Goal: Task Accomplishment & Management: Use online tool/utility

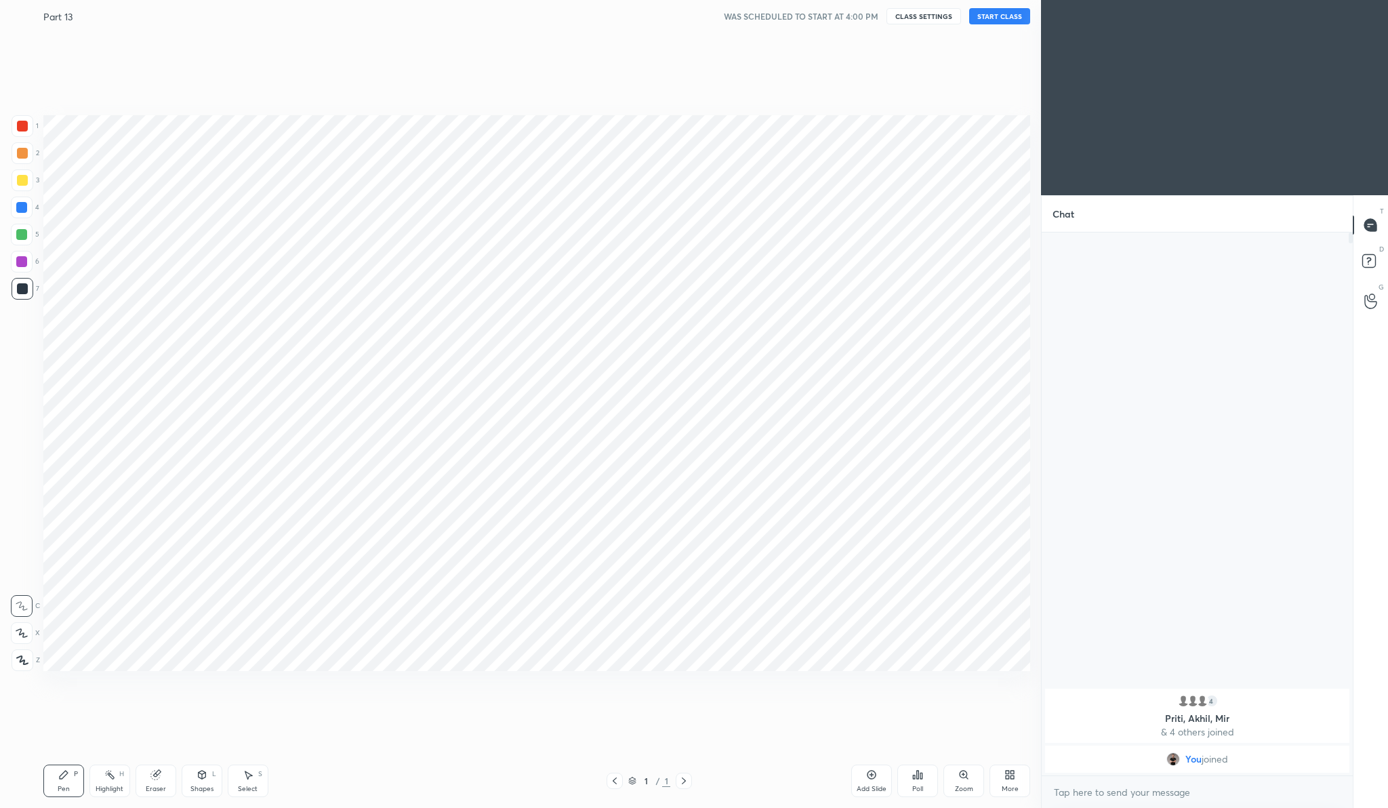
scroll to position [67040, 66775]
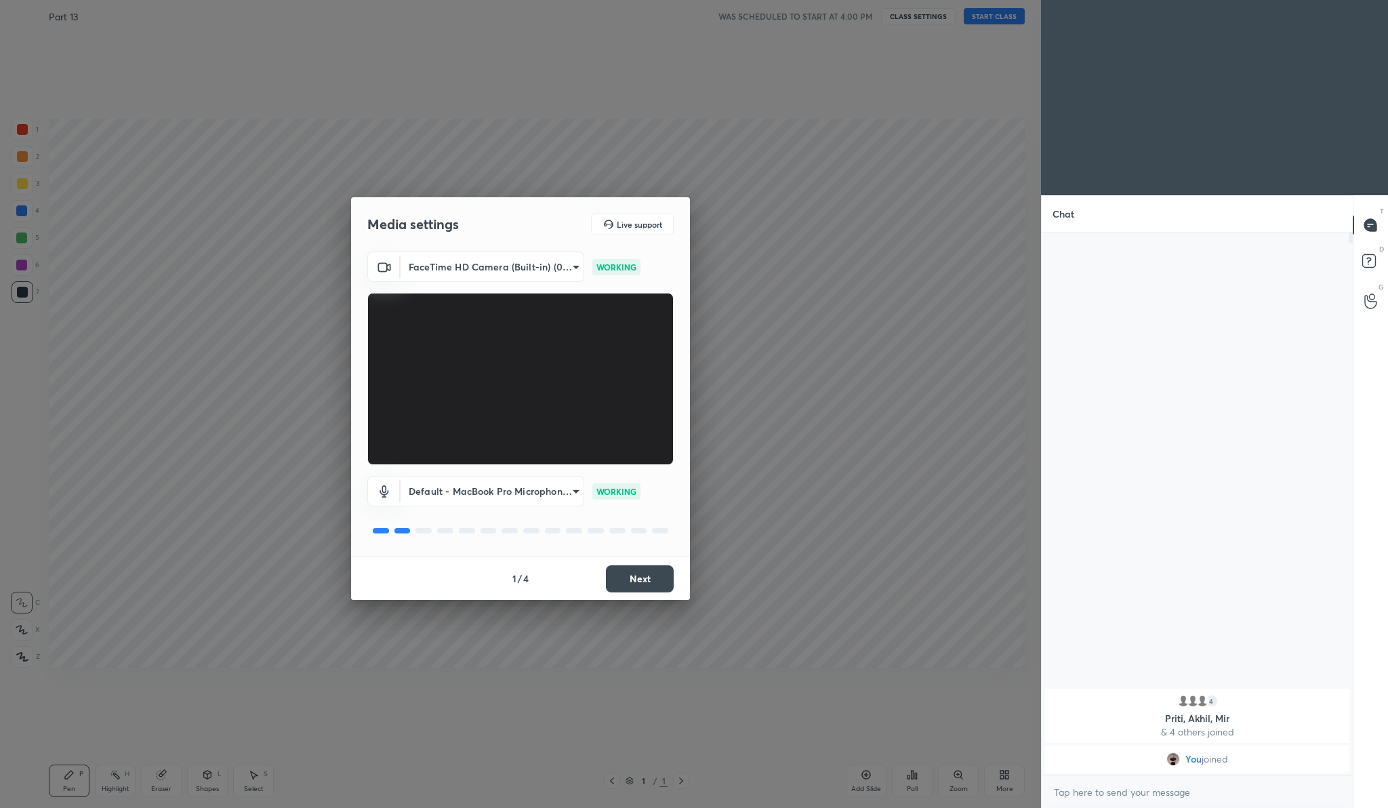
click at [662, 581] on button "Next" at bounding box center [640, 578] width 68 height 27
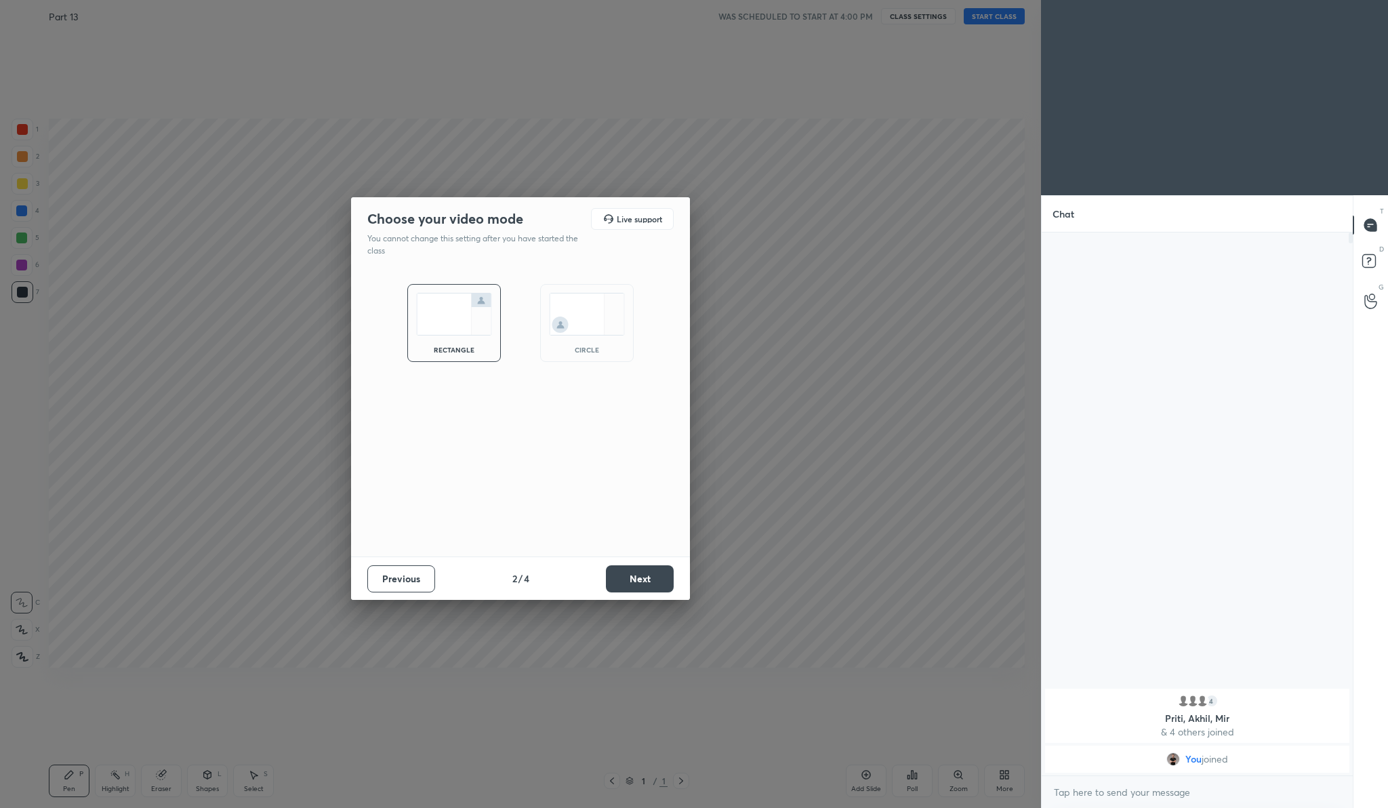
click at [662, 581] on button "Next" at bounding box center [640, 578] width 68 height 27
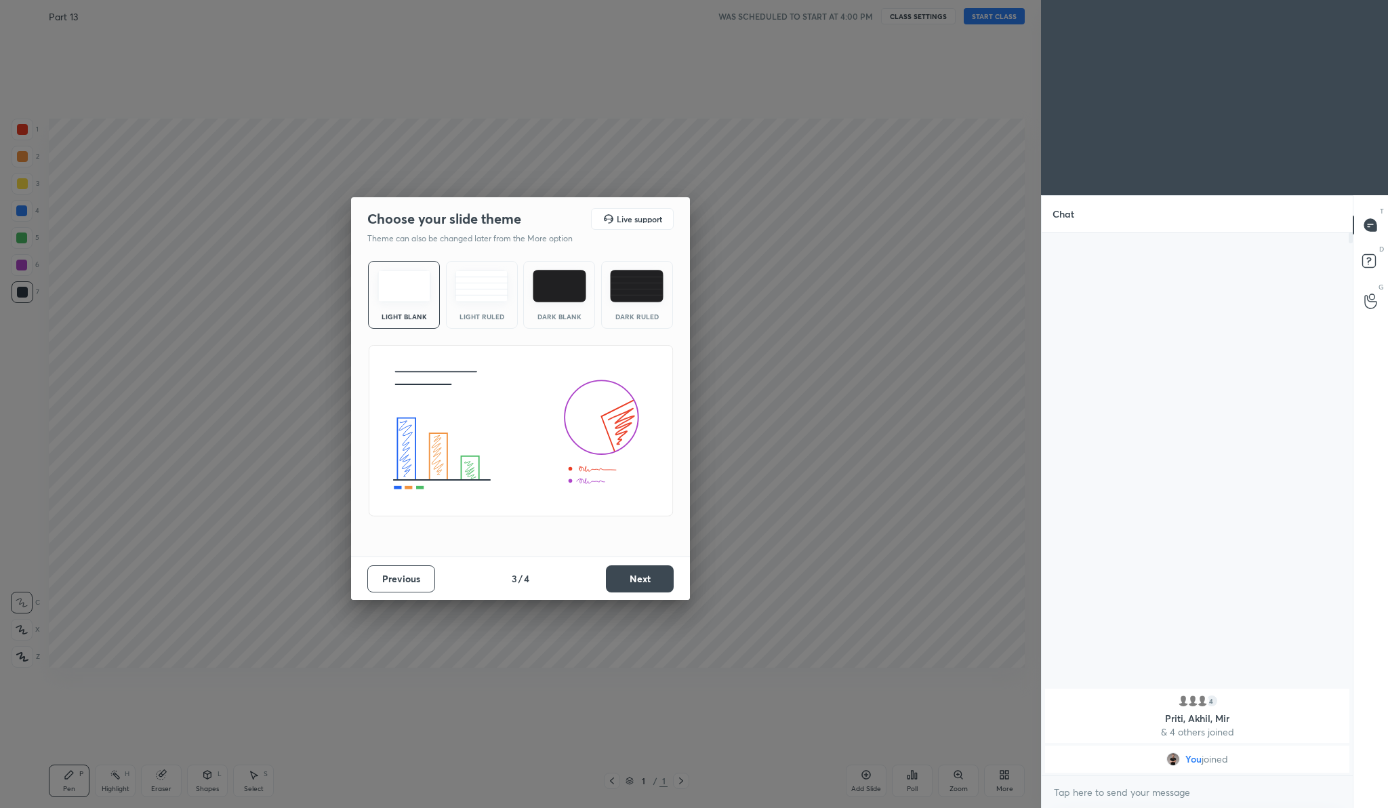
click at [662, 581] on button "Next" at bounding box center [640, 578] width 68 height 27
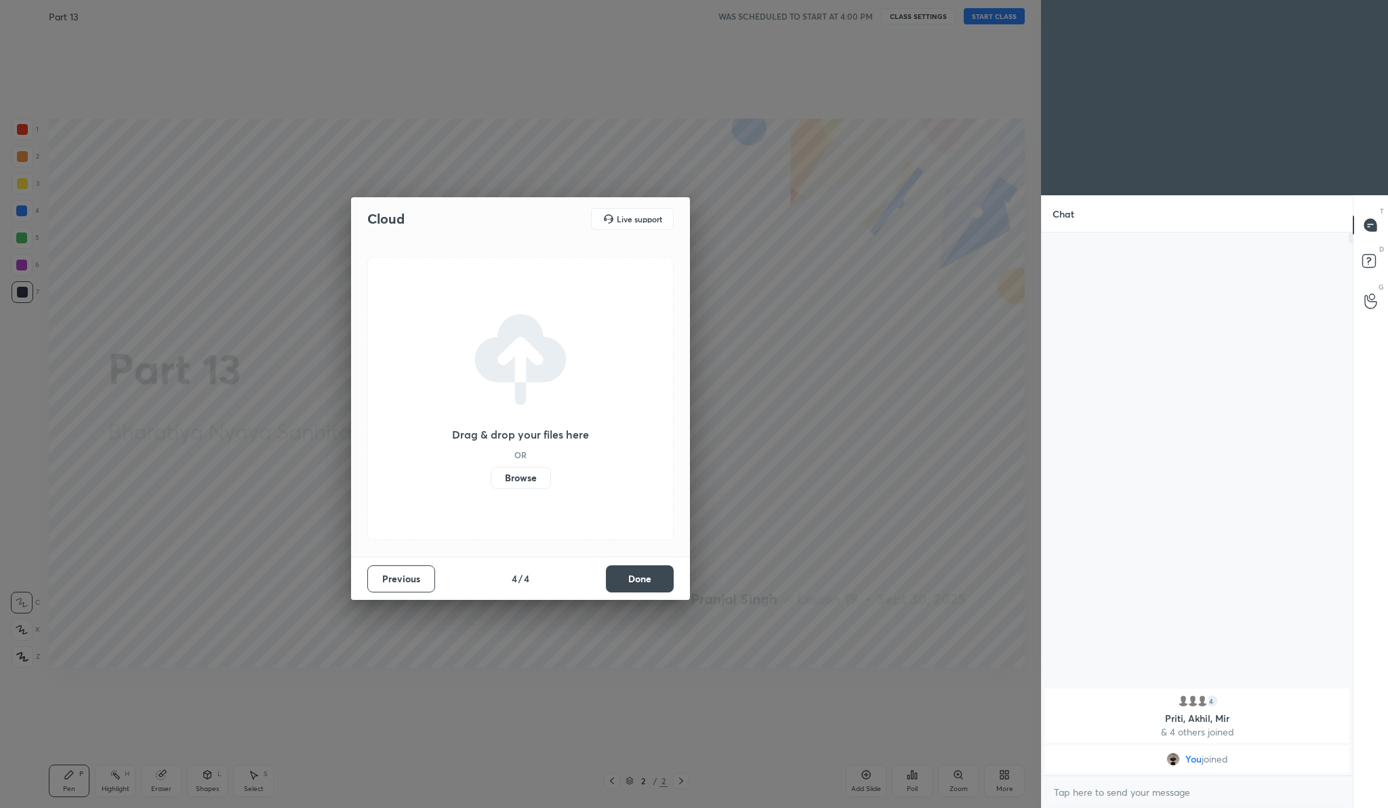
click at [507, 482] on label "Browse" at bounding box center [521, 478] width 60 height 22
click at [491, 482] on input "Browse" at bounding box center [491, 478] width 0 height 22
click at [670, 583] on button "Done" at bounding box center [640, 578] width 68 height 27
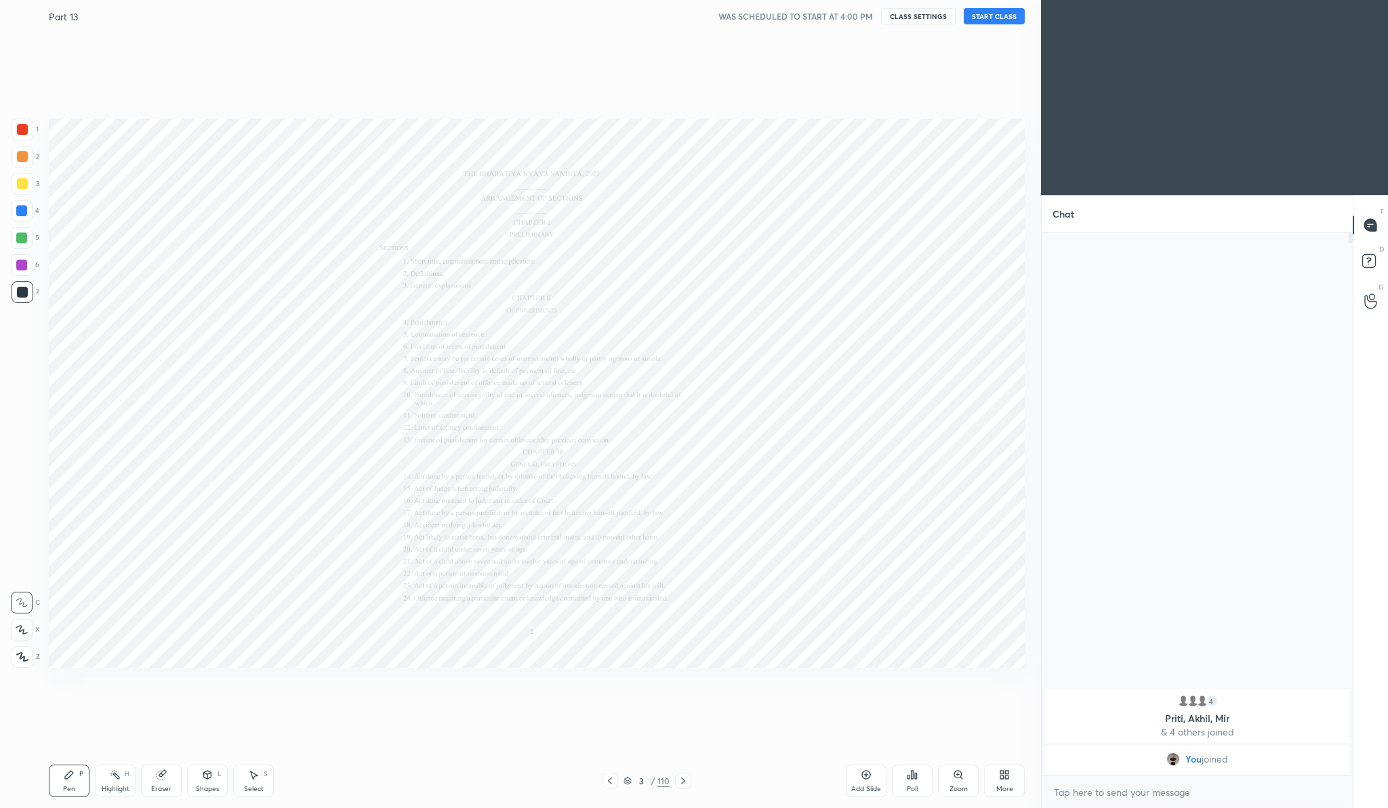
click at [979, 19] on button "START CLASS" at bounding box center [994, 16] width 61 height 16
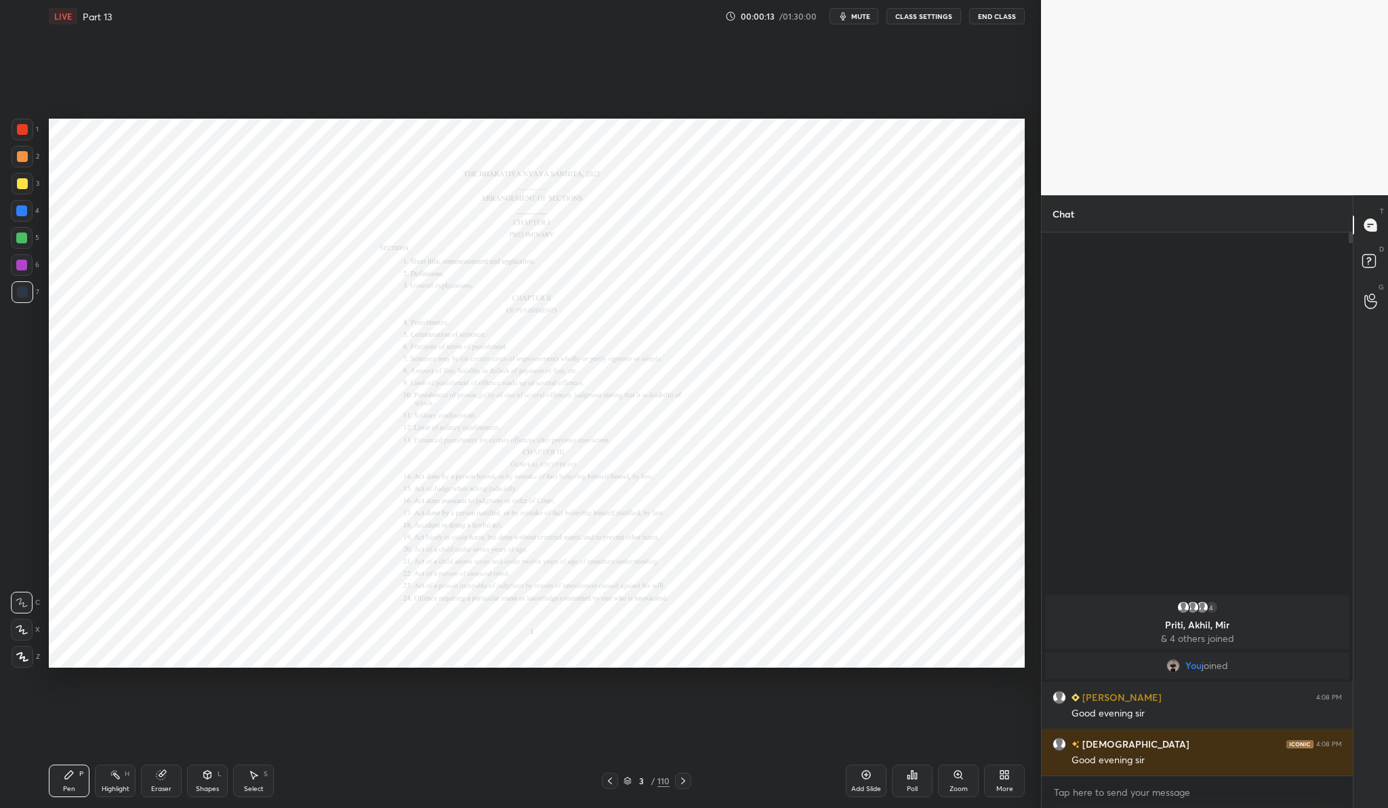
click at [682, 781] on icon at bounding box center [683, 780] width 11 height 11
click at [611, 782] on icon at bounding box center [609, 780] width 11 height 11
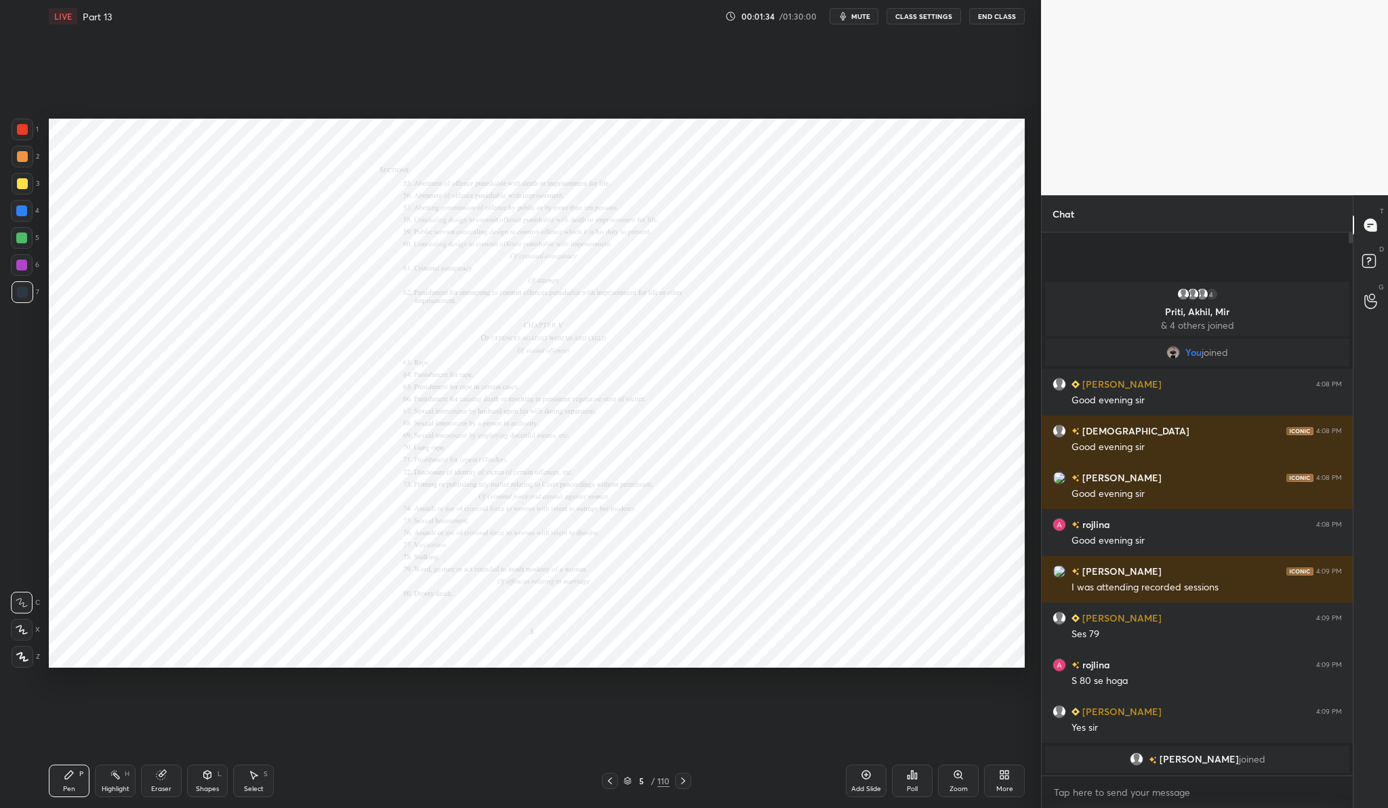
click at [1024, 778] on div "More" at bounding box center [1004, 780] width 41 height 33
click at [921, 641] on div "Upload File" at bounding box center [928, 639] width 54 height 33
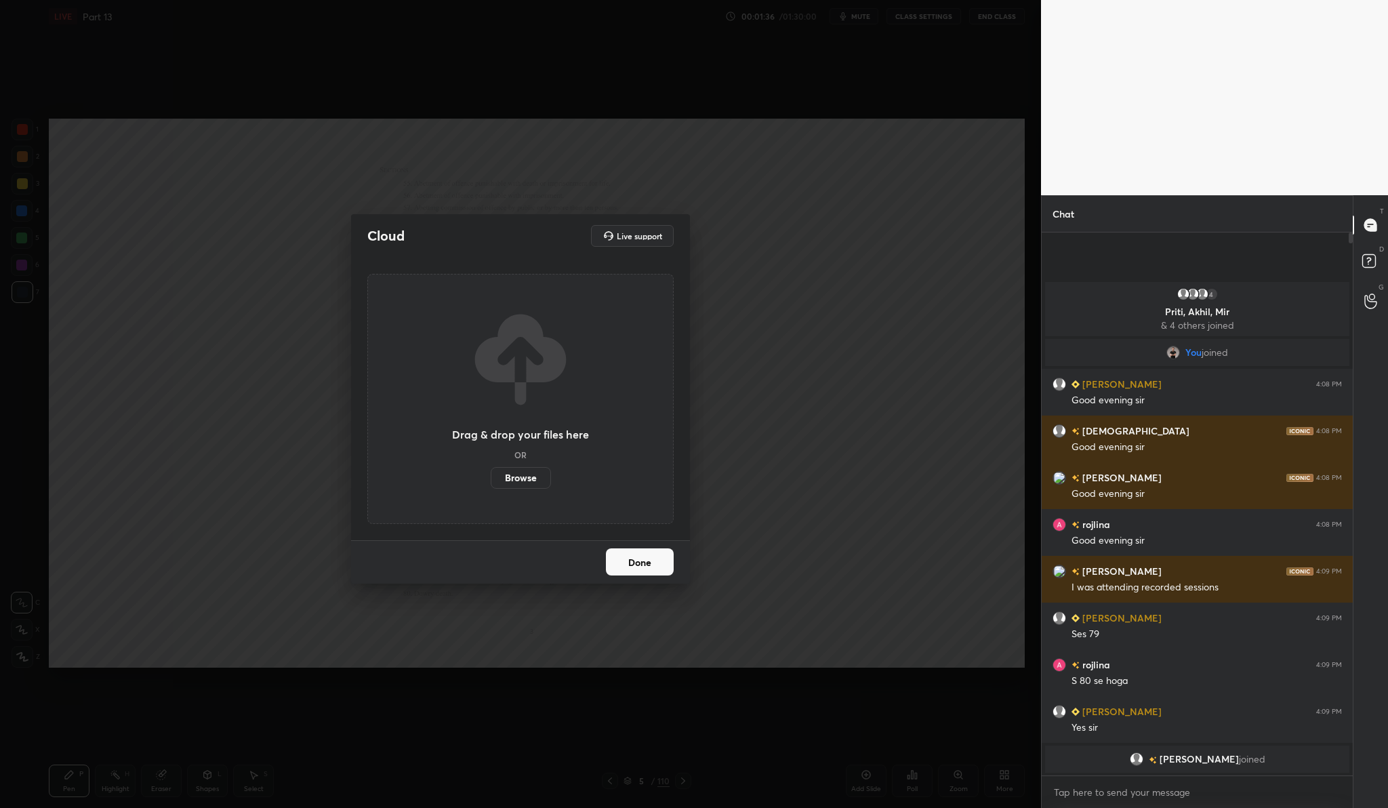
click at [518, 474] on label "Browse" at bounding box center [521, 478] width 60 height 22
click at [491, 474] on input "Browse" at bounding box center [491, 478] width 0 height 22
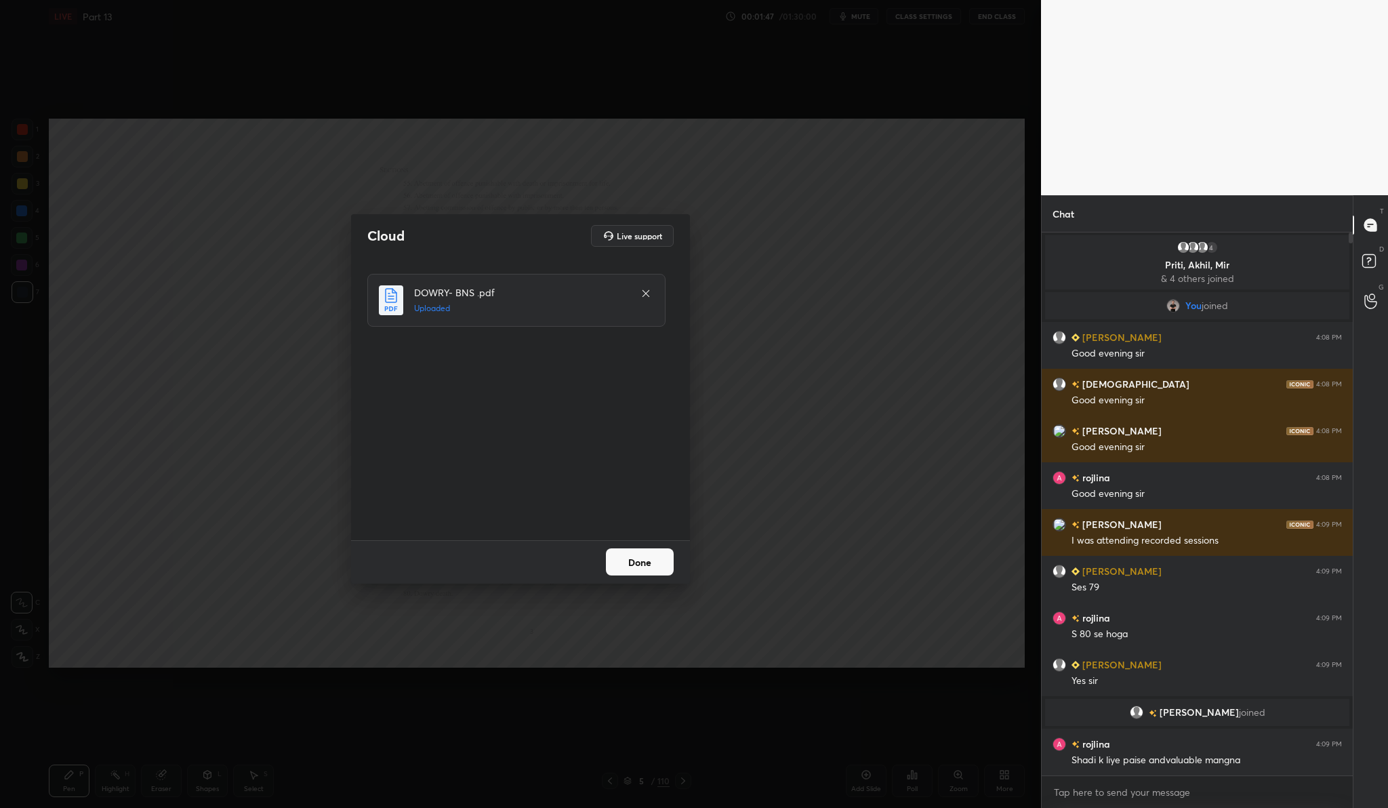
click at [658, 567] on button "Done" at bounding box center [640, 561] width 68 height 27
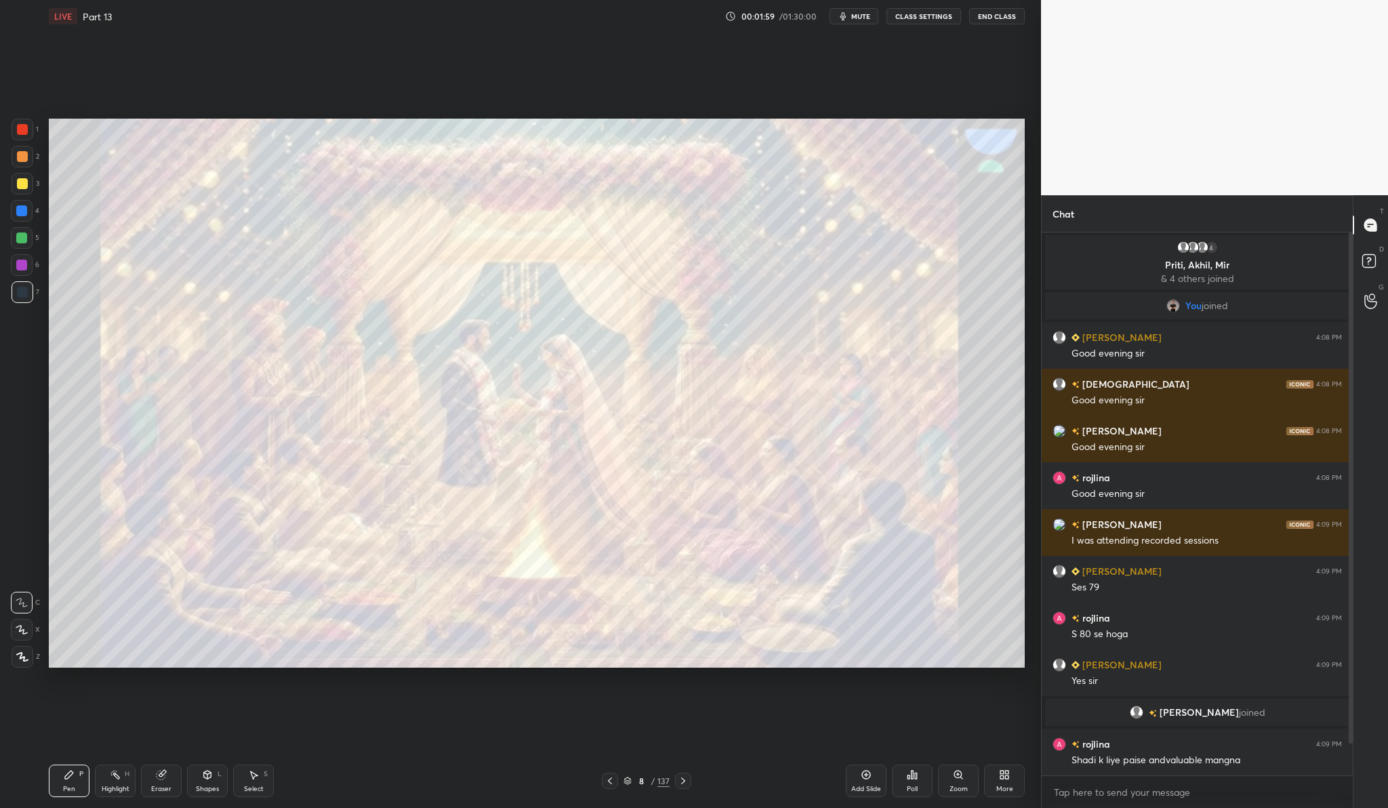
click at [22, 135] on div at bounding box center [23, 130] width 22 height 22
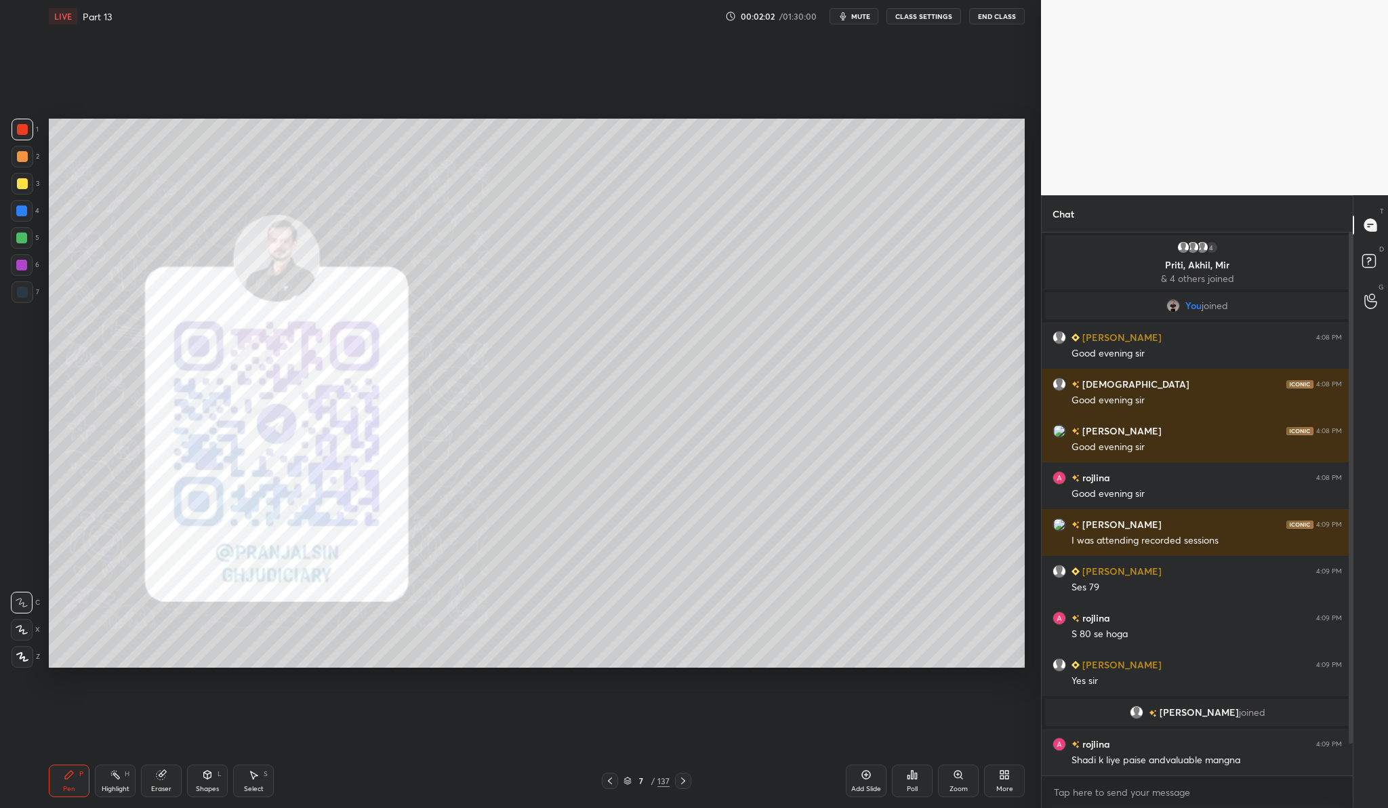
click at [28, 648] on div at bounding box center [23, 657] width 22 height 22
click at [869, 779] on div "Add Slide" at bounding box center [866, 780] width 41 height 33
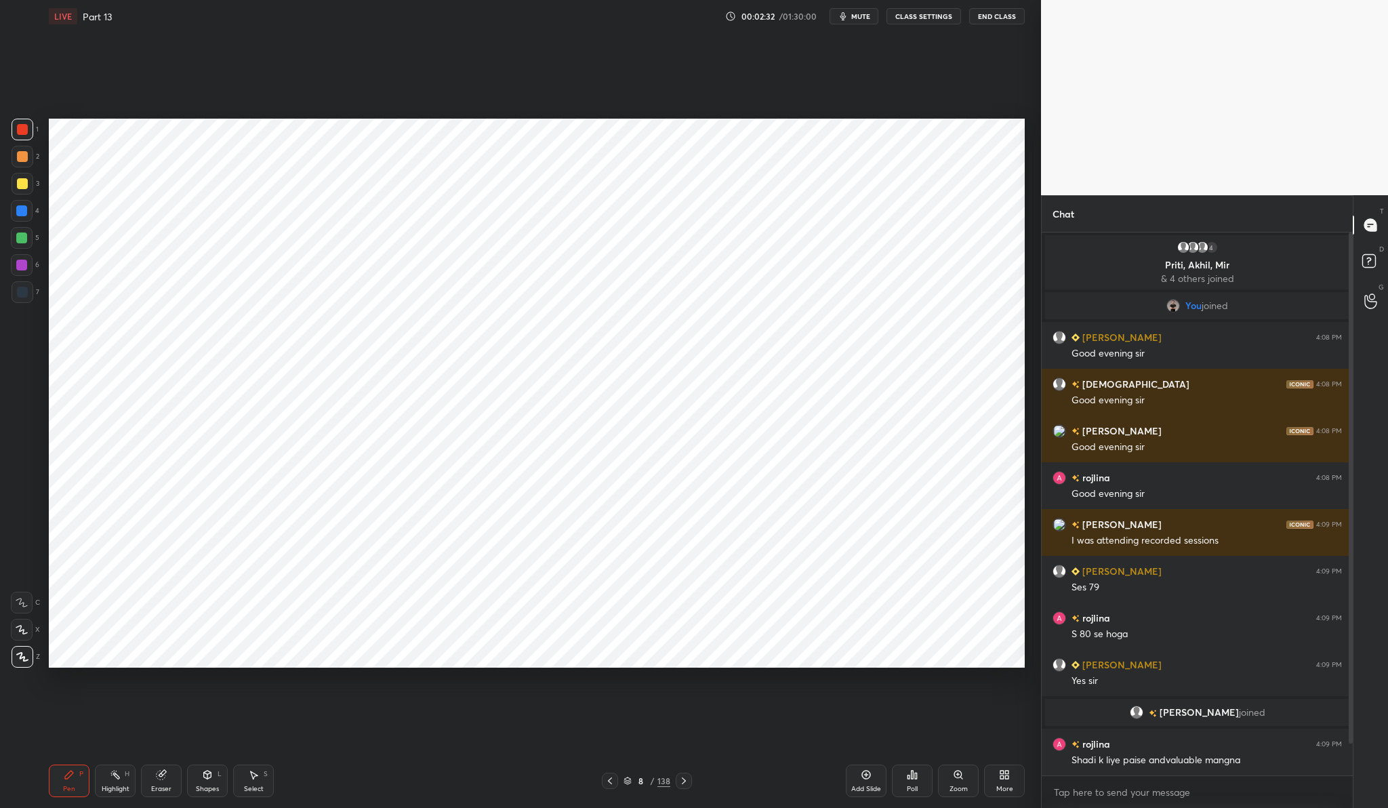
click at [883, 768] on div "Add Slide" at bounding box center [866, 780] width 41 height 33
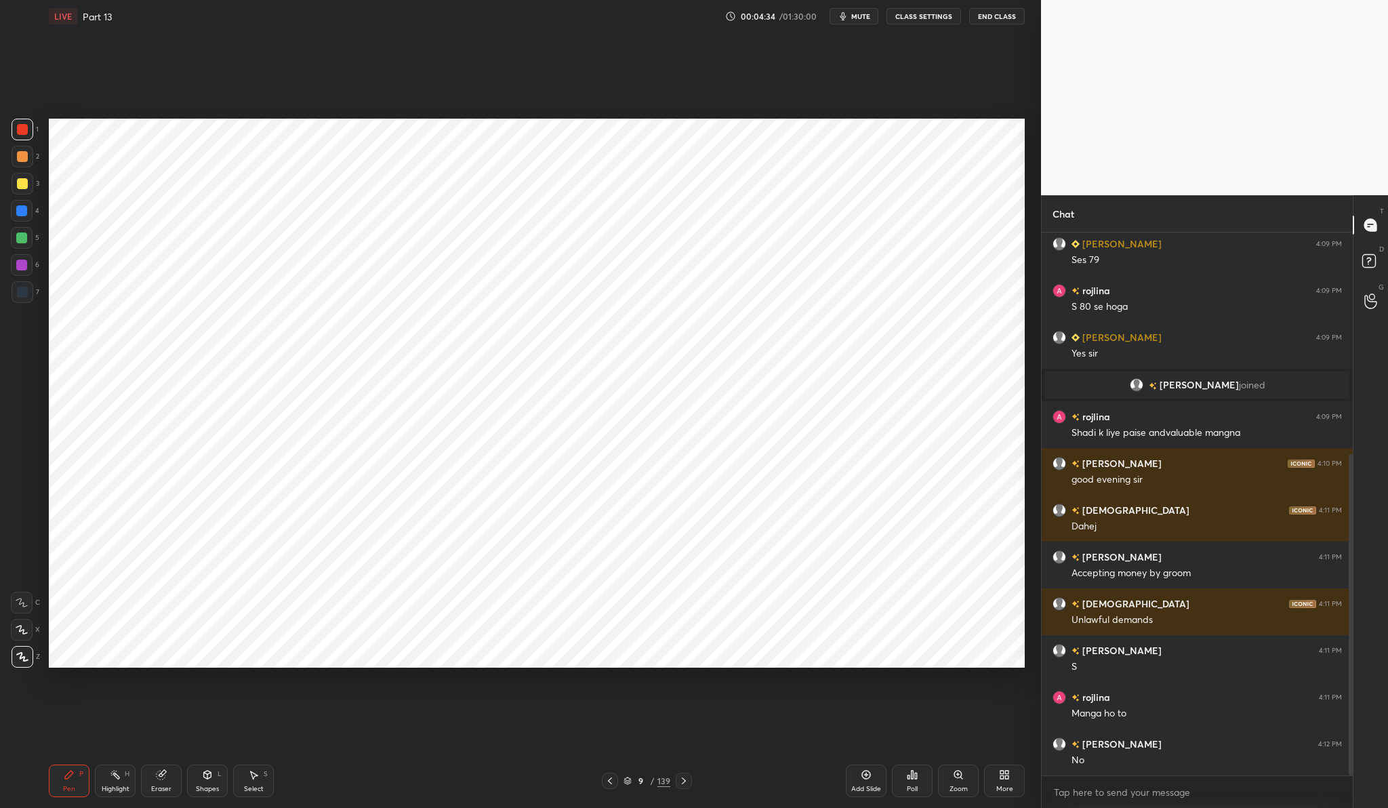
scroll to position [374, 0]
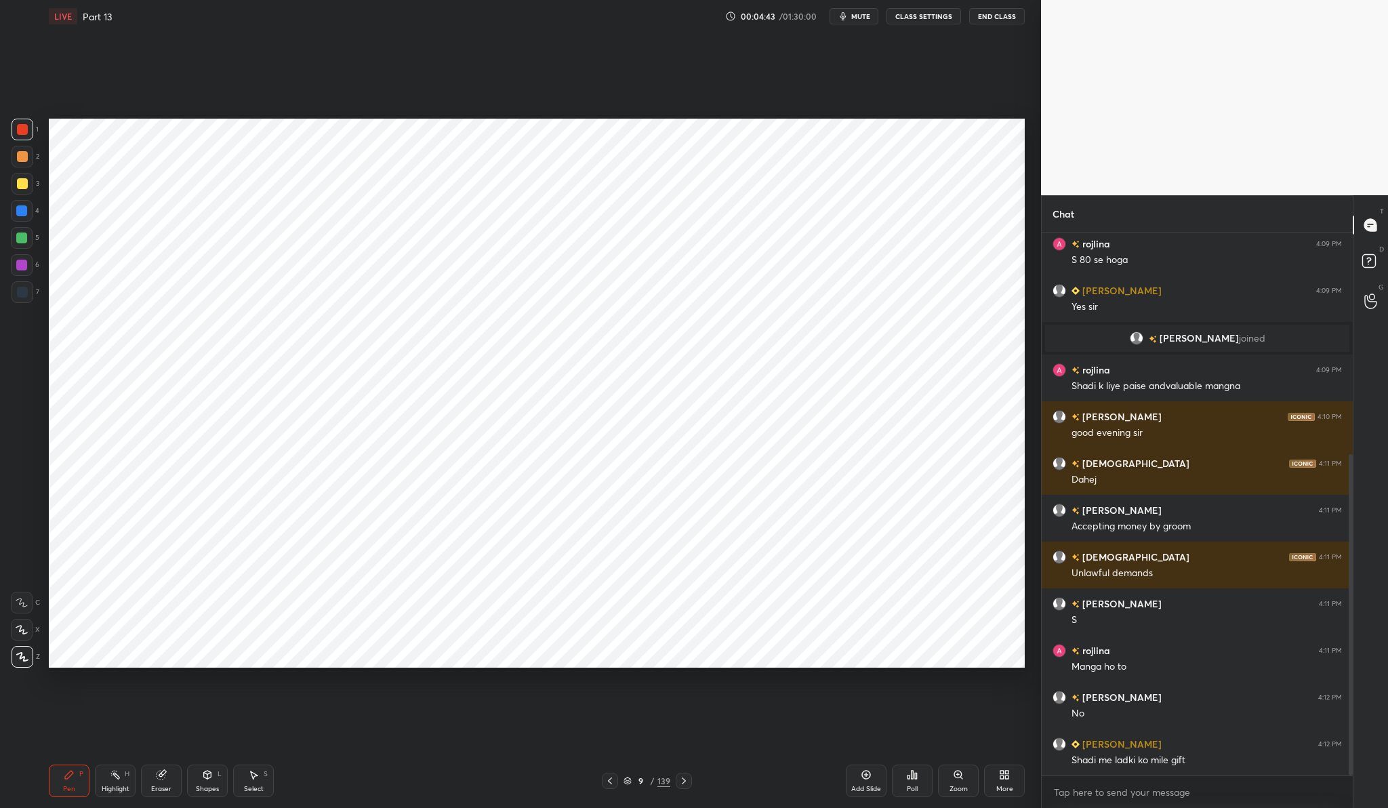
click at [868, 783] on div "Add Slide" at bounding box center [866, 780] width 41 height 33
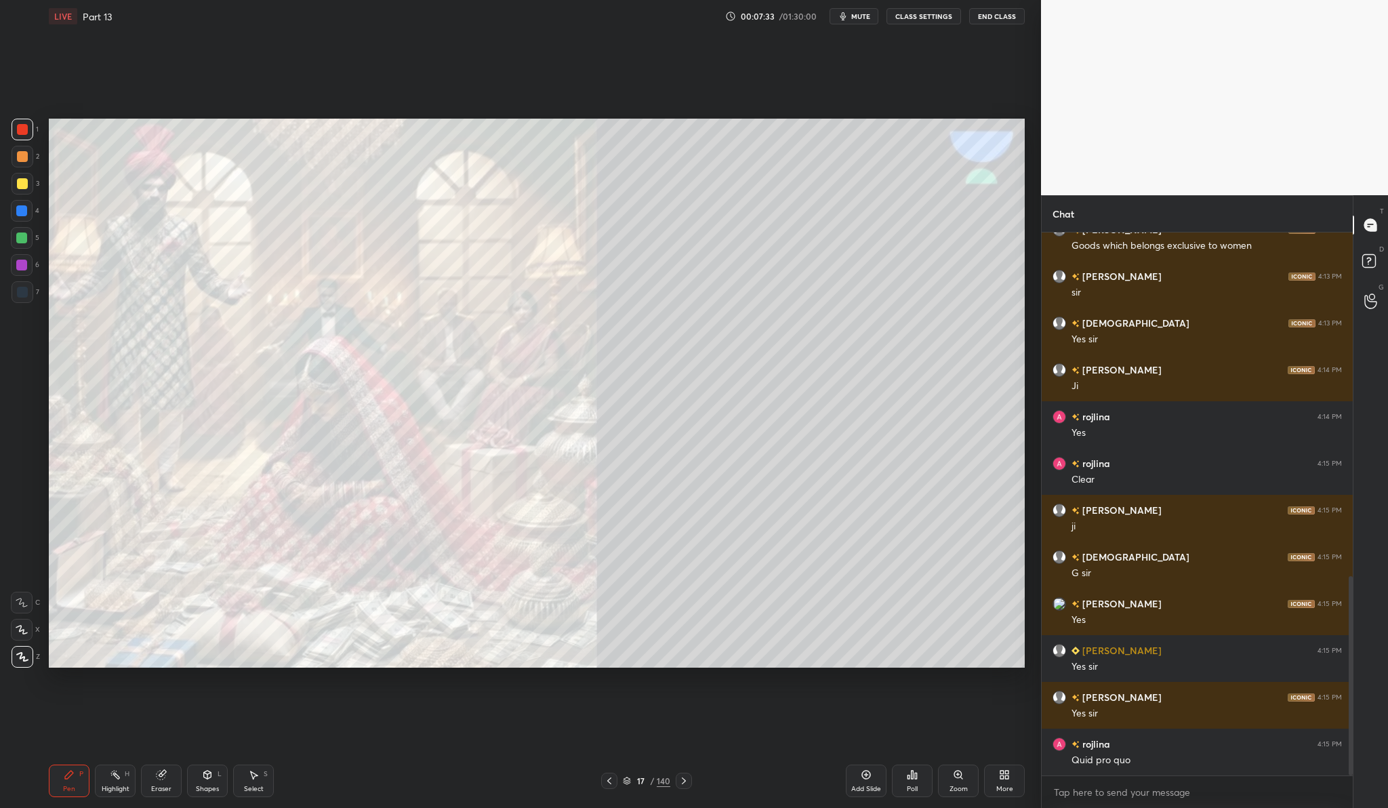
scroll to position [949, 0]
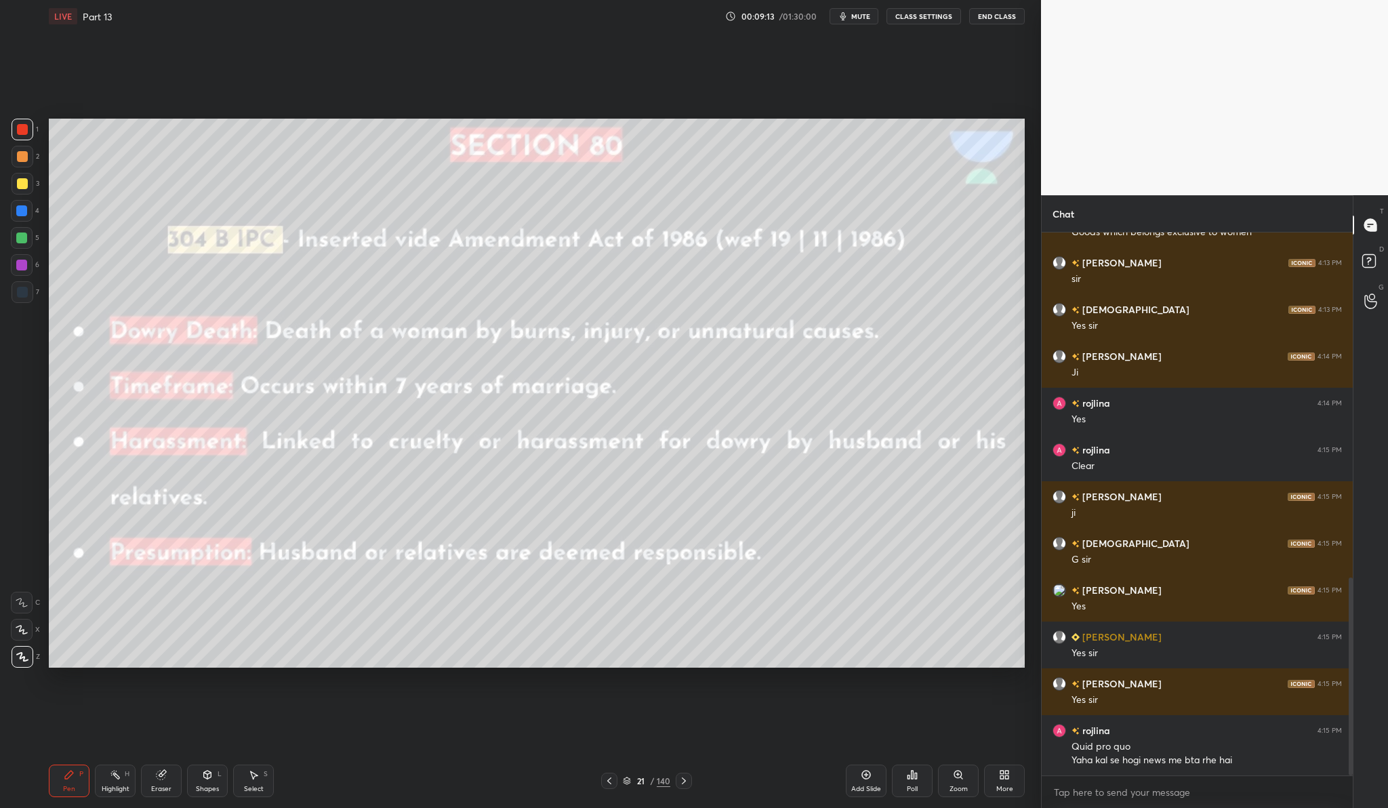
click at [856, 772] on div "Add Slide" at bounding box center [866, 780] width 41 height 33
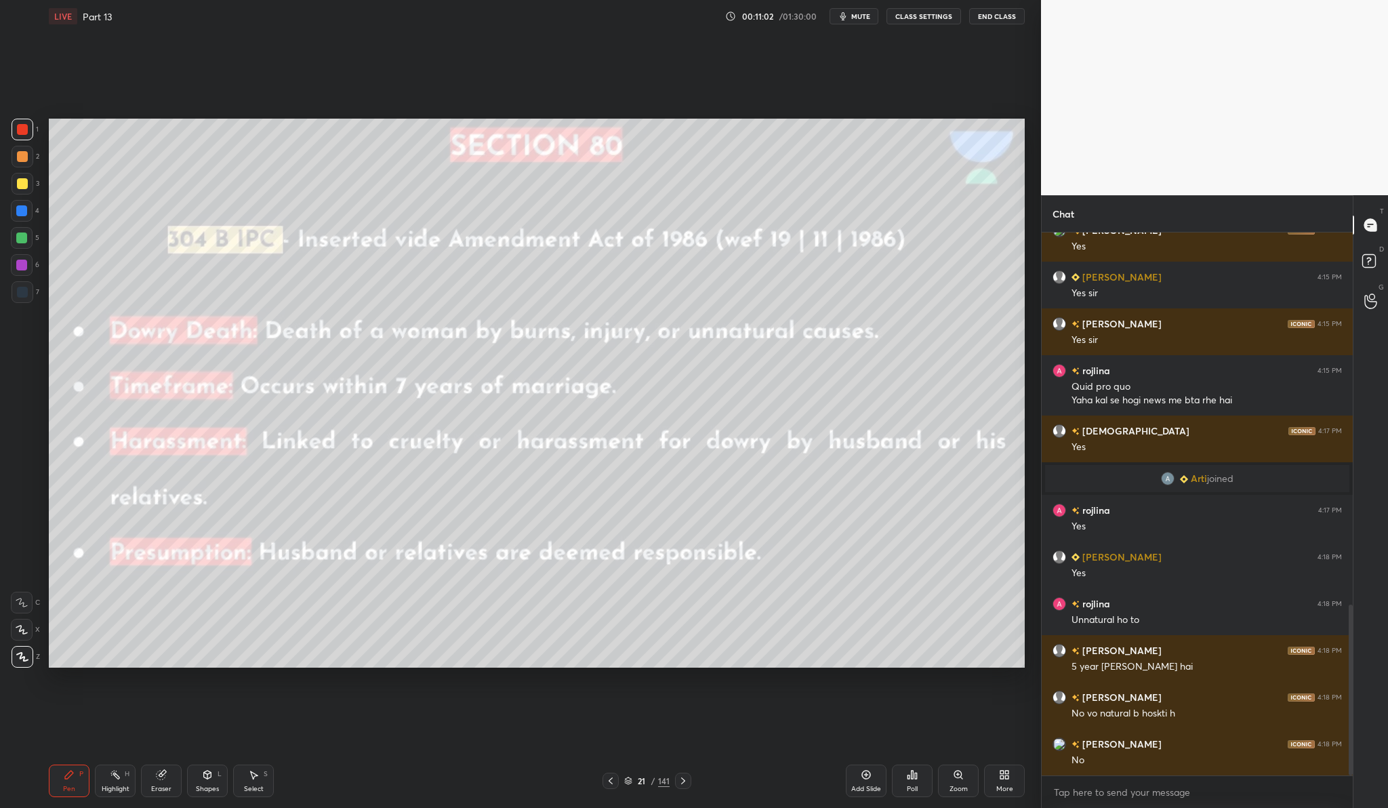
scroll to position [1231, 0]
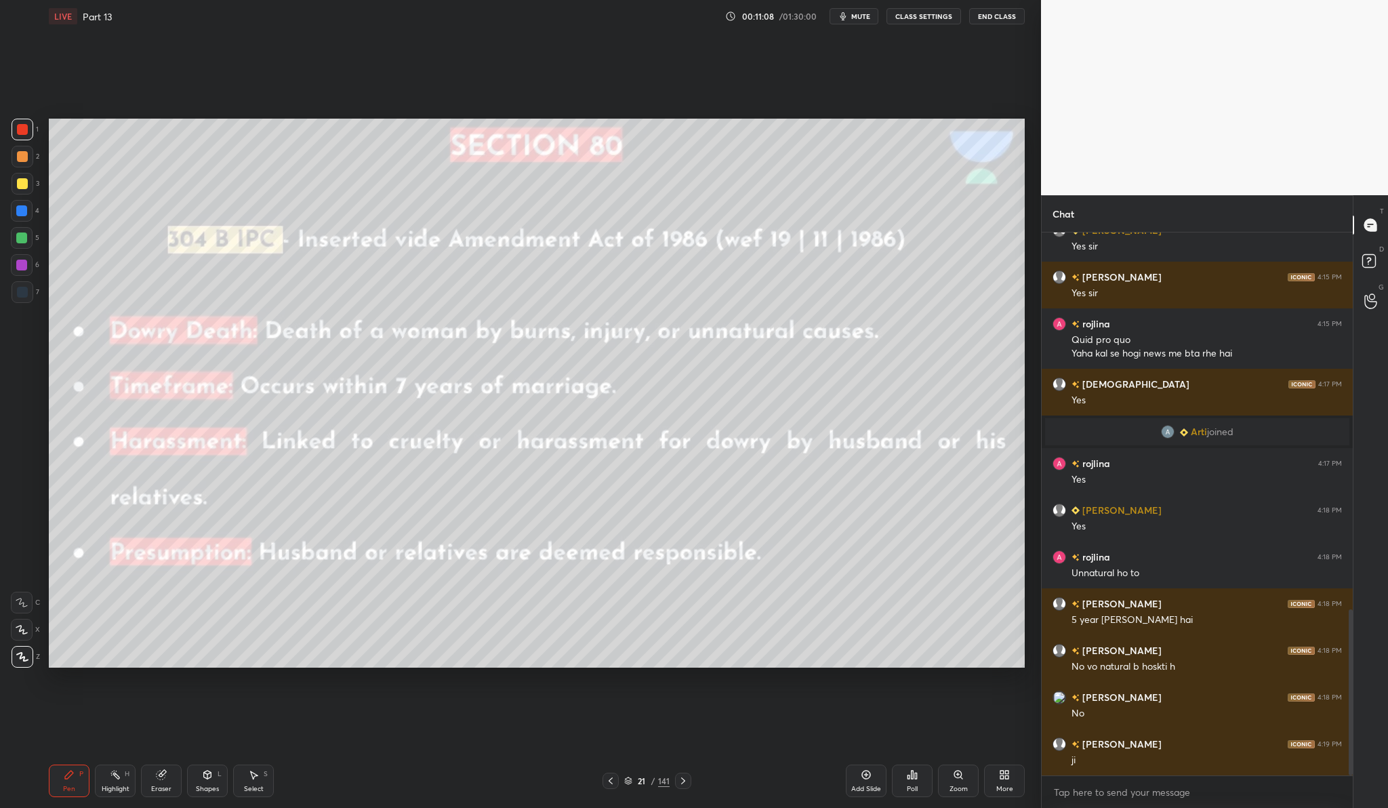
click at [884, 792] on div "Add Slide" at bounding box center [866, 780] width 41 height 33
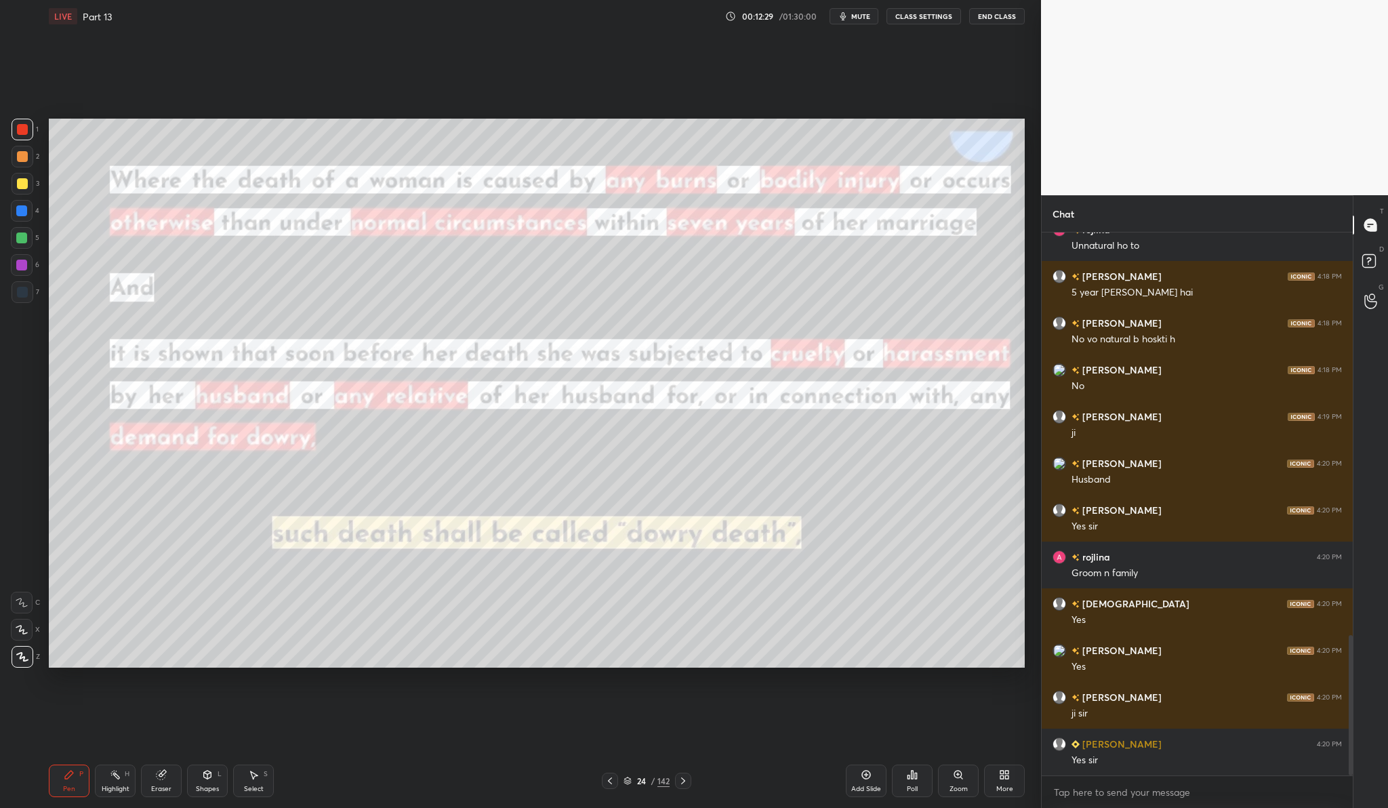
scroll to position [1605, 0]
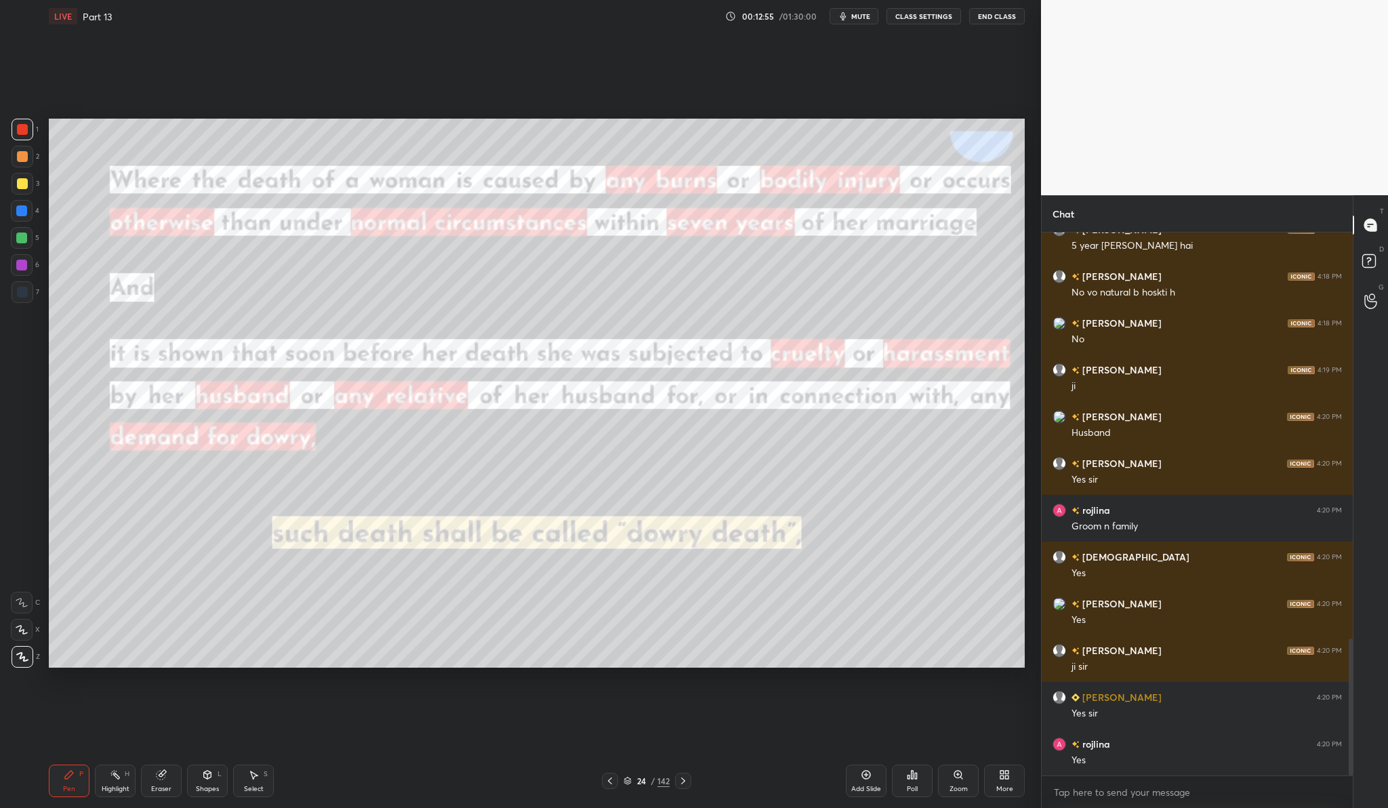
click at [881, 770] on div "Add Slide" at bounding box center [866, 780] width 41 height 33
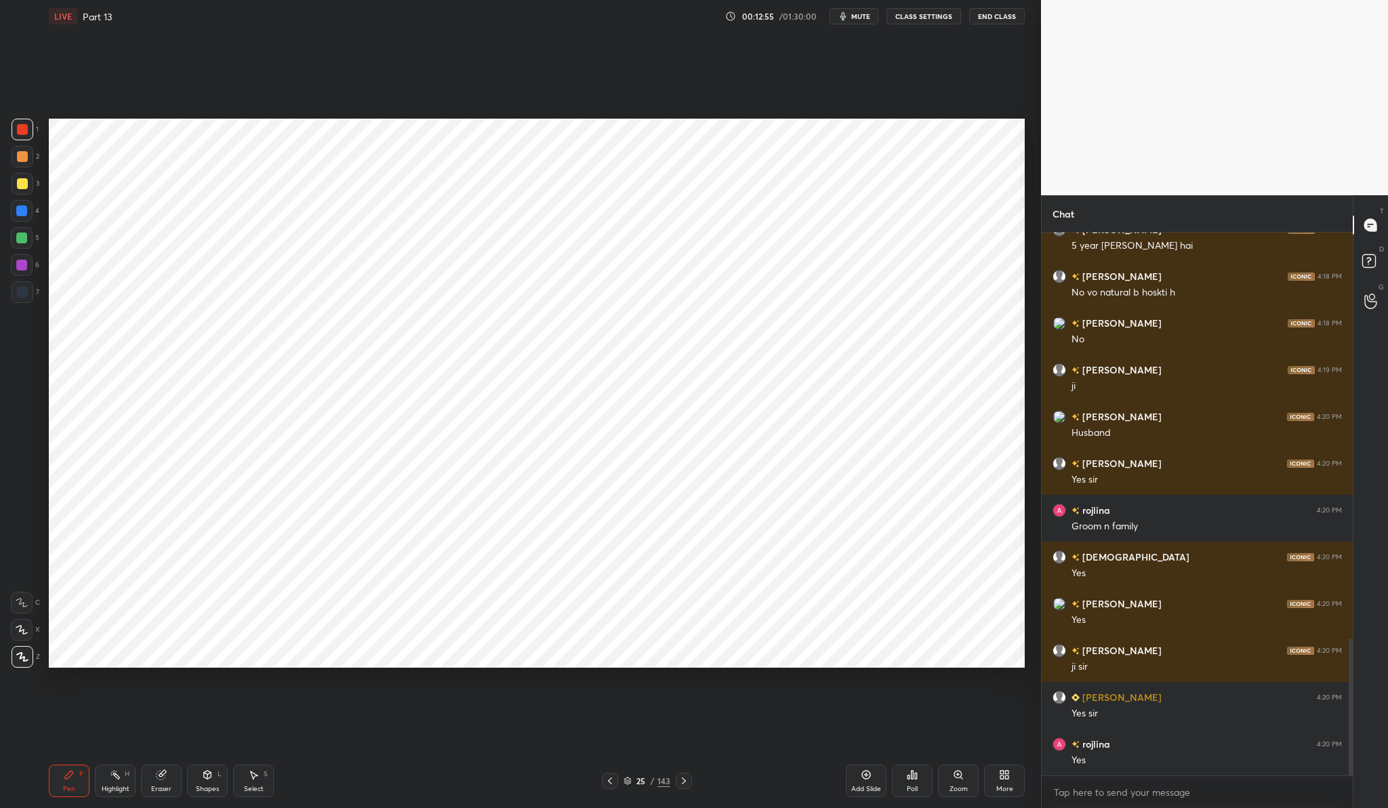
click at [842, 758] on div "Pen P Highlight H Eraser Shapes L Select S 25 / 143 Add Slide Poll Zoom More" at bounding box center [537, 781] width 976 height 54
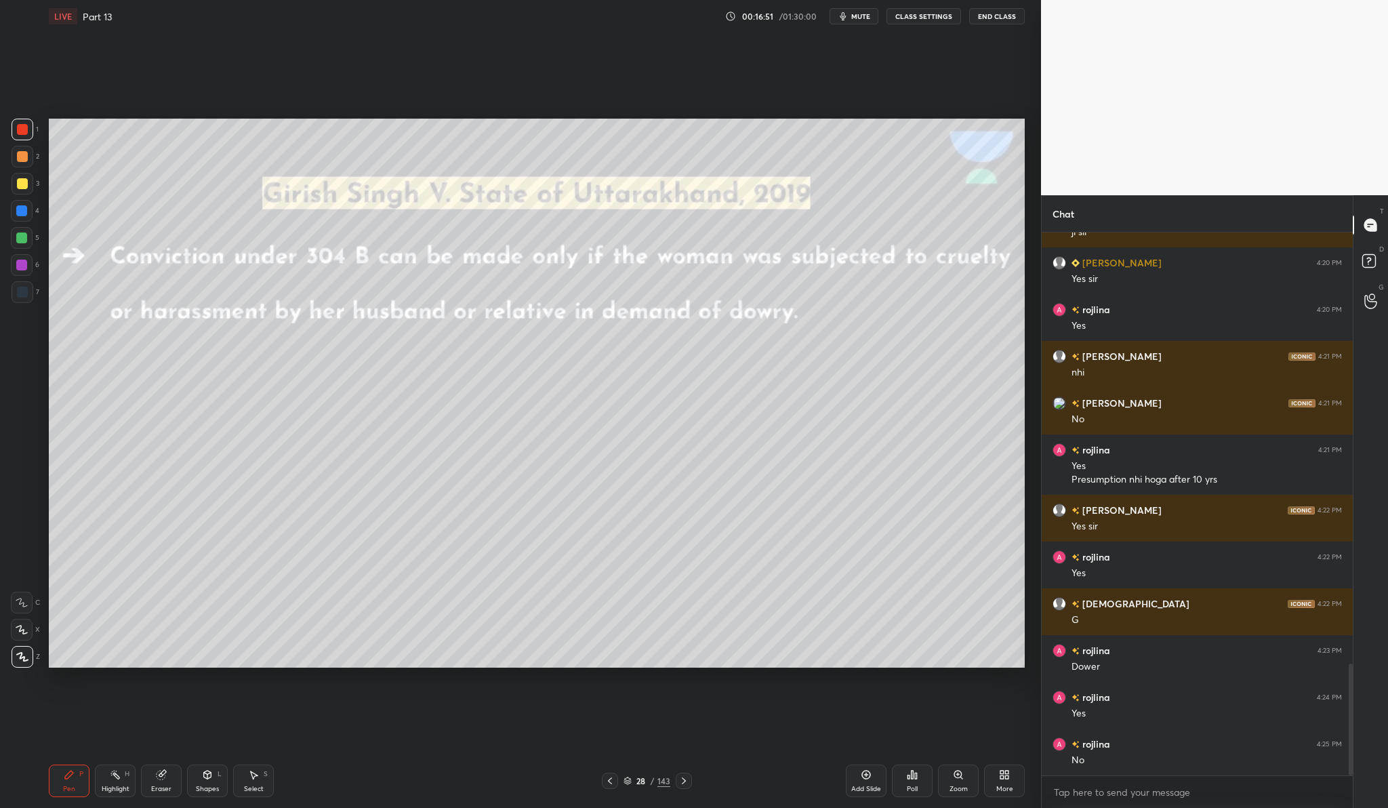
scroll to position [2086, 0]
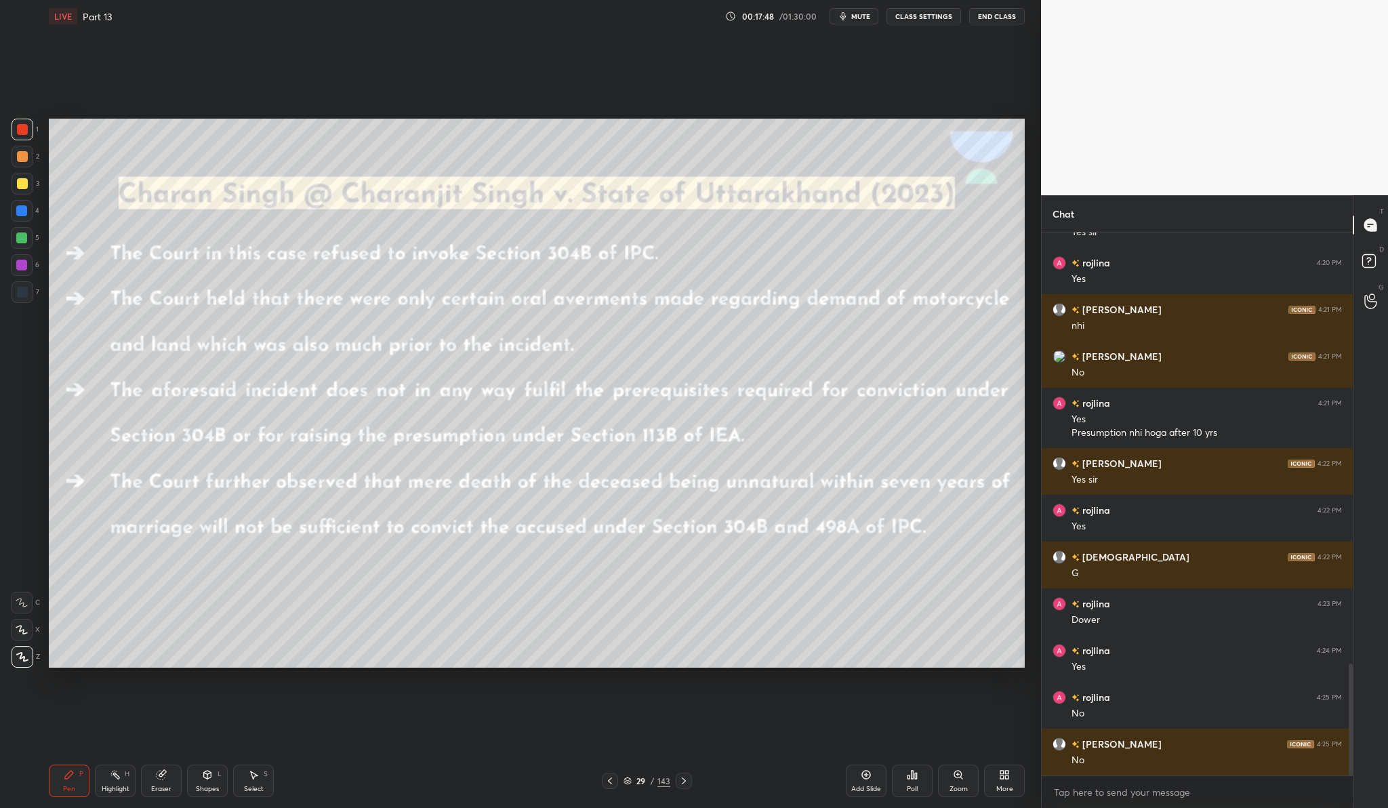
click at [873, 762] on div "Add Slide Poll Zoom More" at bounding box center [935, 781] width 179 height 76
click at [872, 775] on div "Add Slide" at bounding box center [866, 780] width 41 height 33
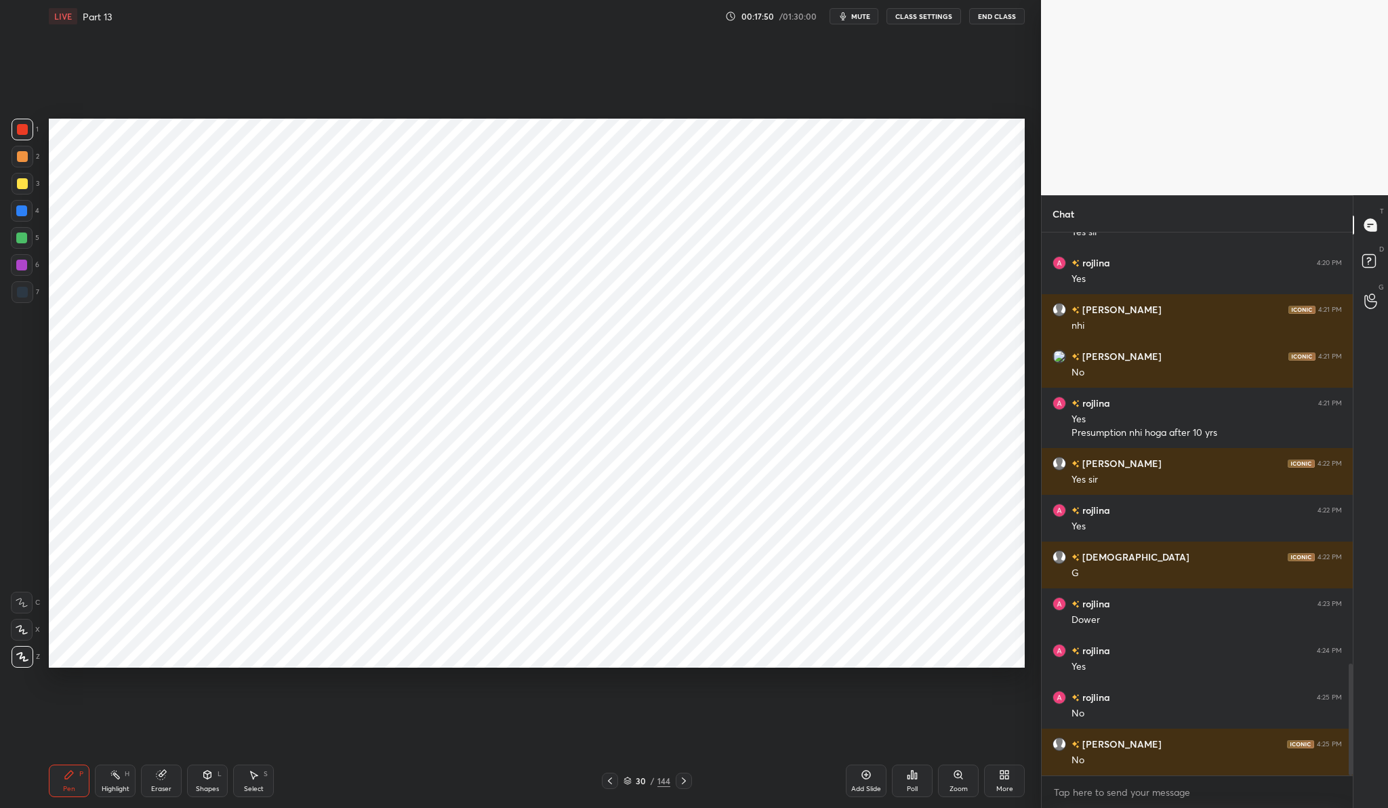
drag, startPoint x: 872, startPoint y: 775, endPoint x: 741, endPoint y: 674, distance: 165.8
click at [741, 674] on div "LIVE Part 13 00:17:50 / 01:30:00 mute CLASS SETTINGS End Class Setting up your …" at bounding box center [536, 404] width 987 height 808
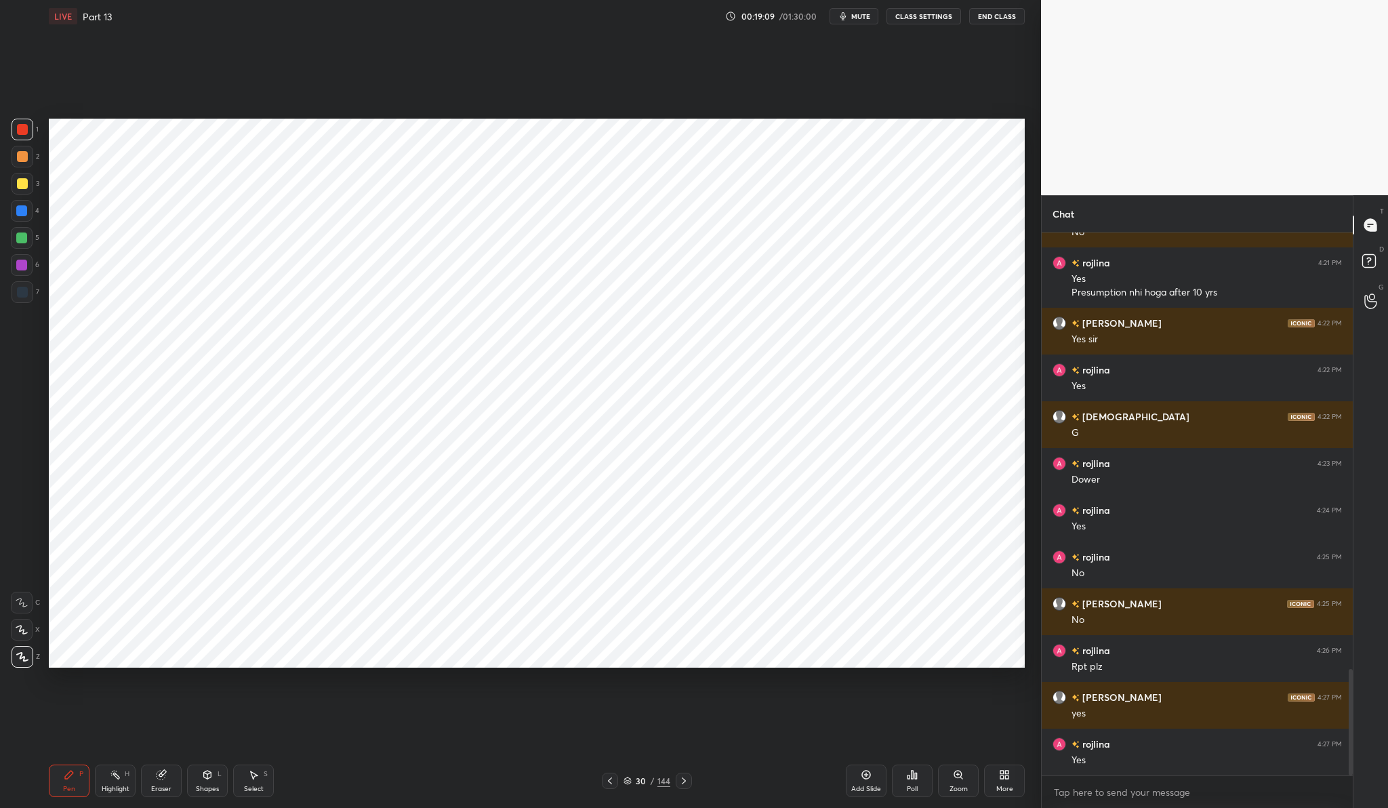
scroll to position [2240, 0]
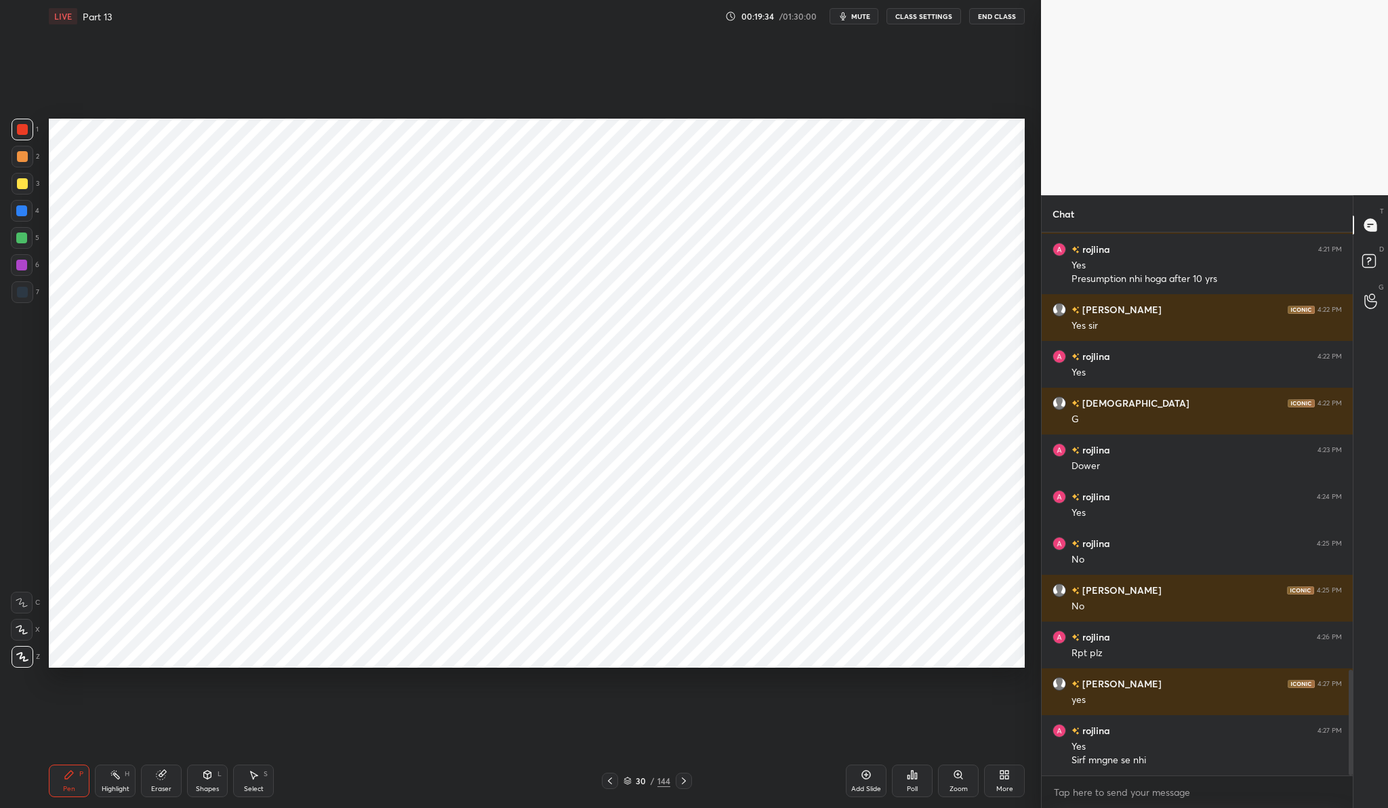
click at [875, 777] on div "Add Slide" at bounding box center [866, 780] width 41 height 33
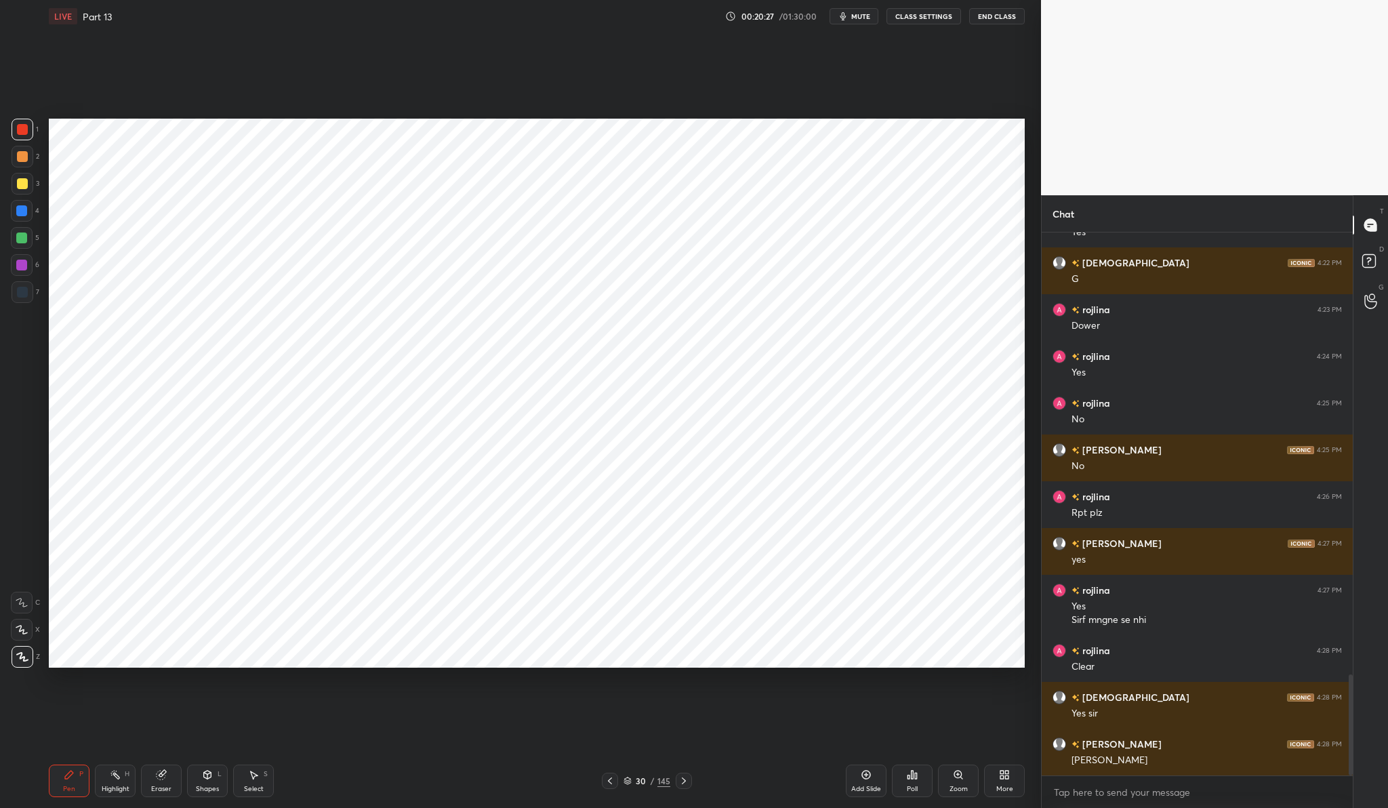
scroll to position [2427, 0]
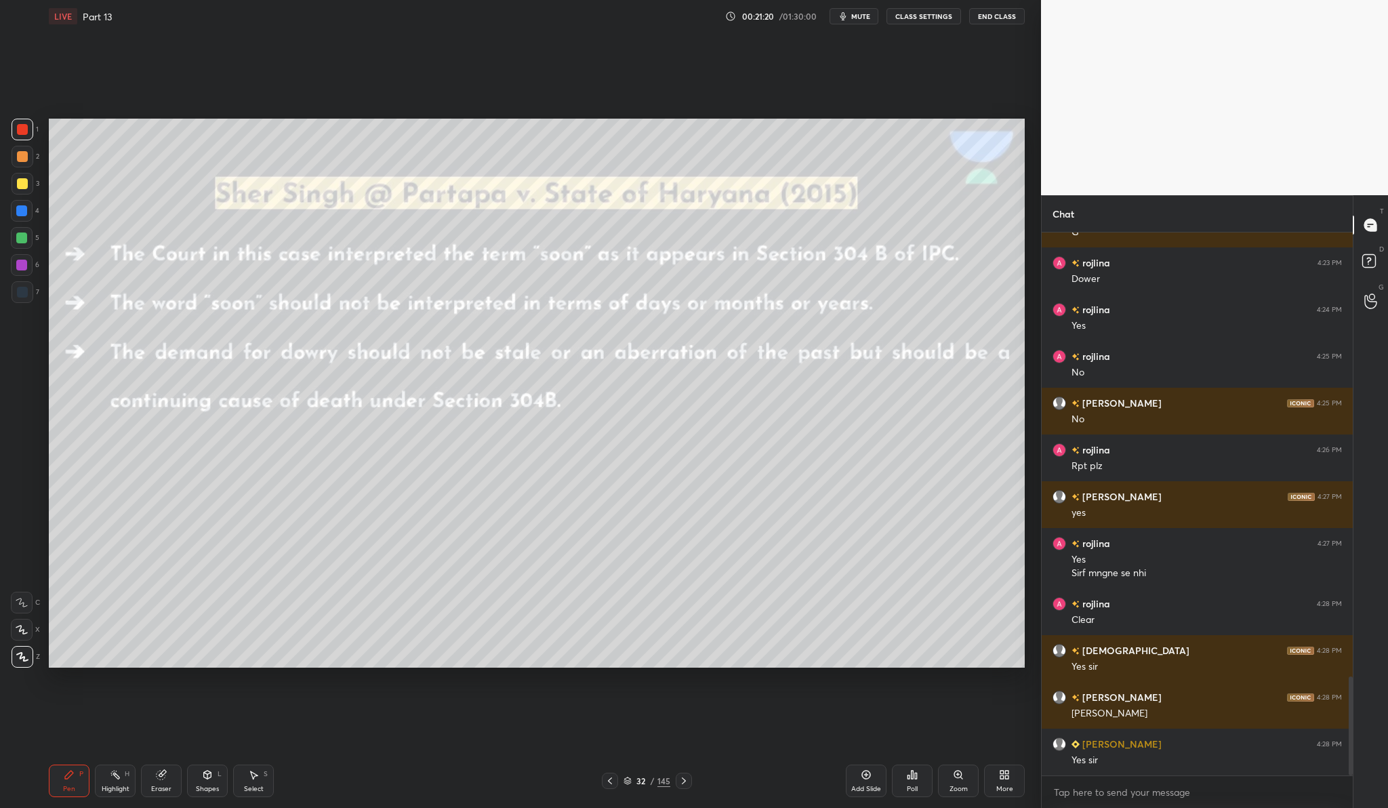
click at [860, 783] on div "Add Slide" at bounding box center [866, 780] width 41 height 33
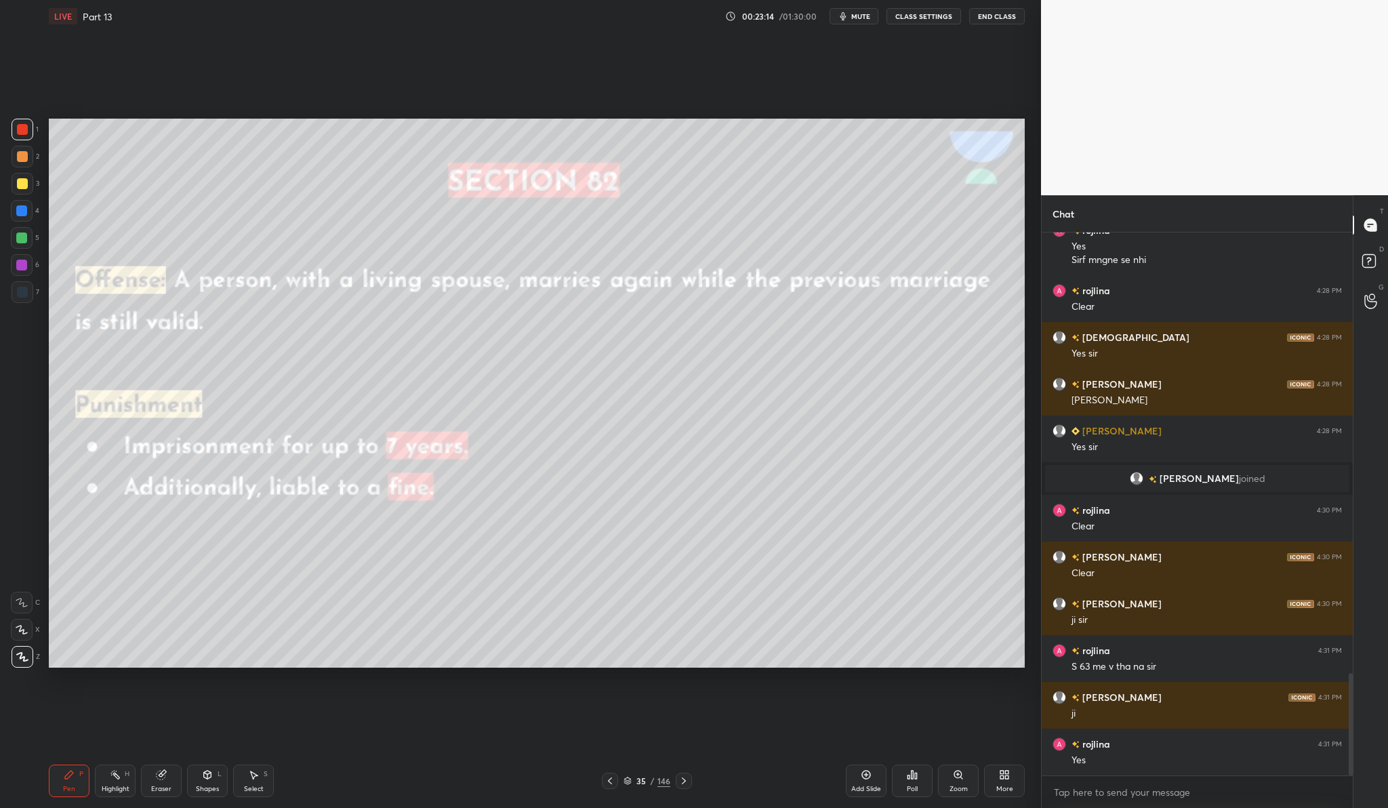
scroll to position [2376, 0]
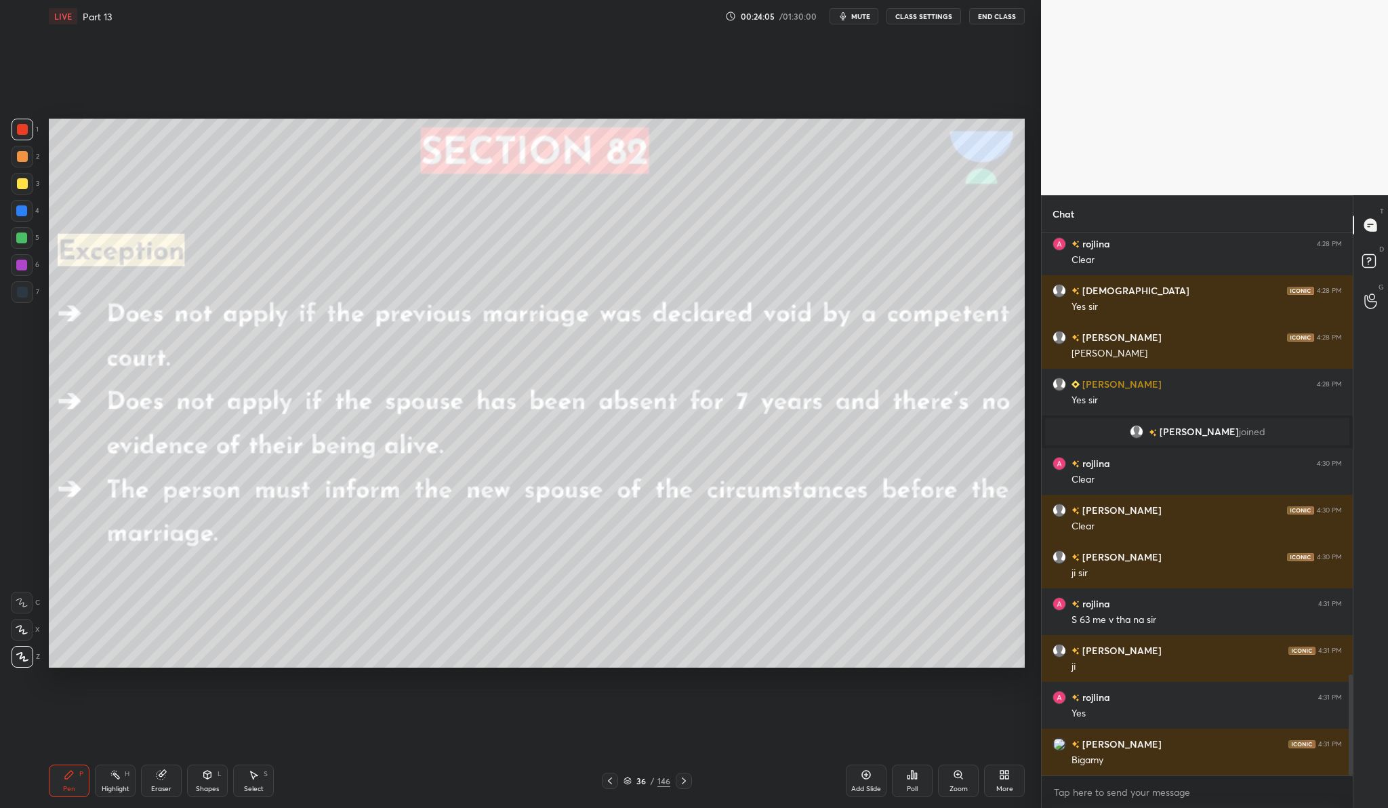
click at [892, 703] on div "Setting up your live class Poll for secs No correct answer Start poll" at bounding box center [536, 393] width 987 height 721
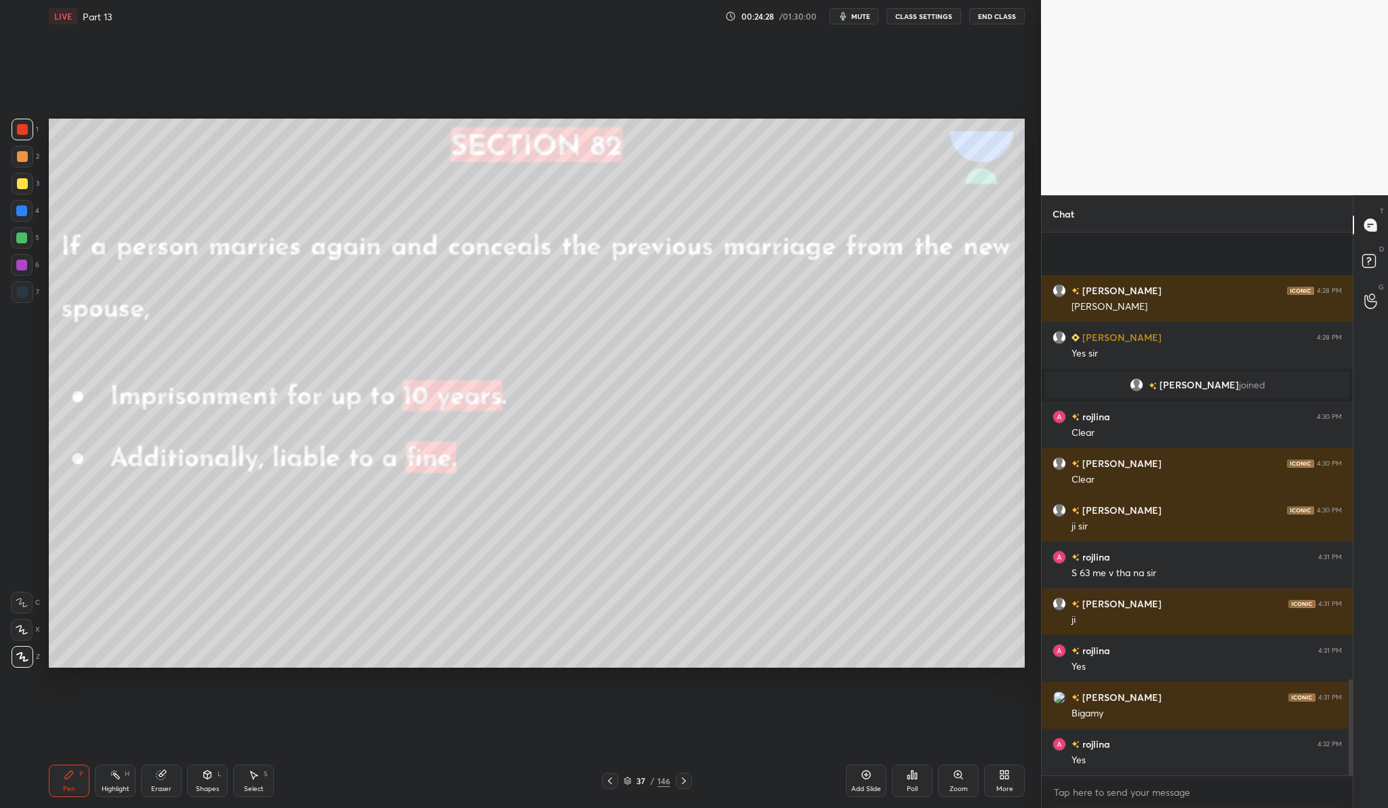
scroll to position [2517, 0]
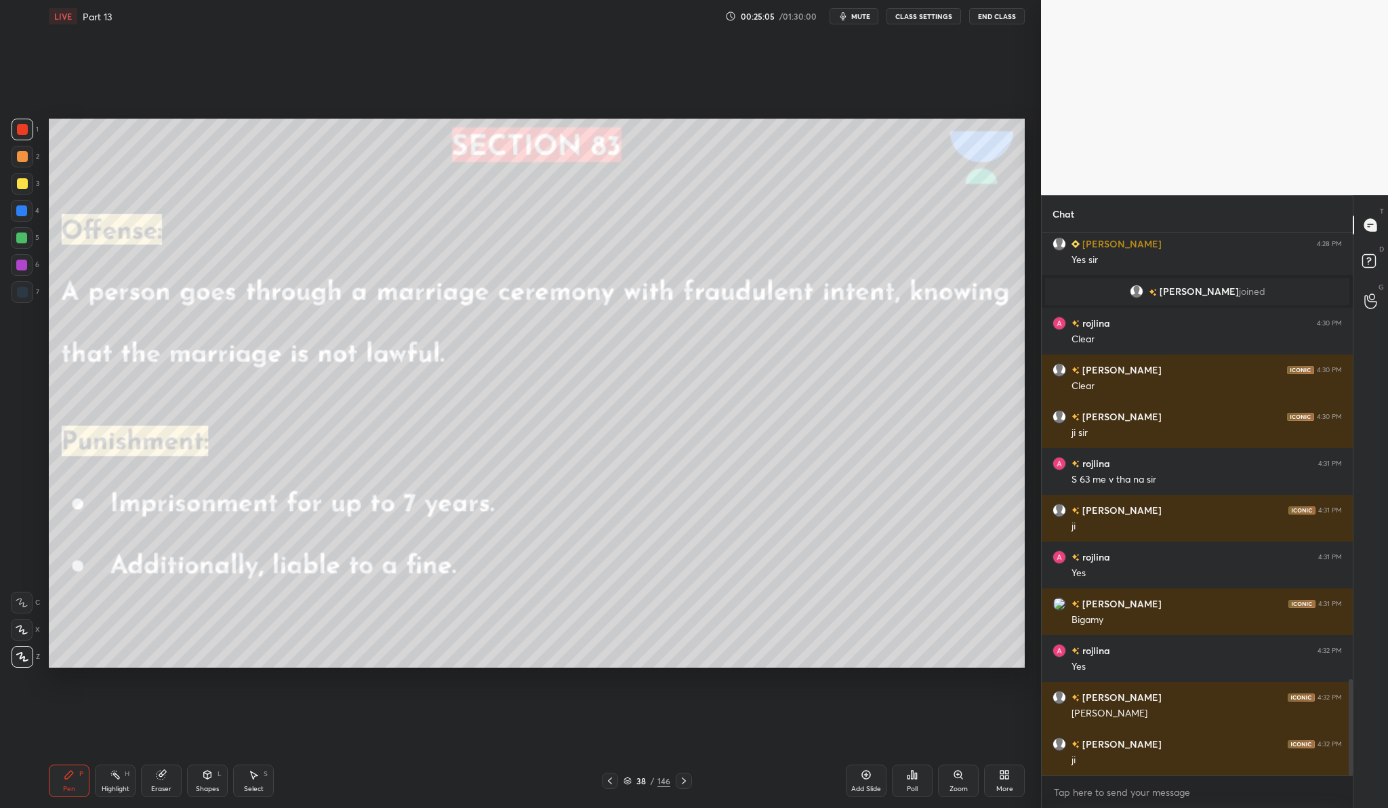
click at [880, 781] on div "Add Slide" at bounding box center [866, 780] width 41 height 33
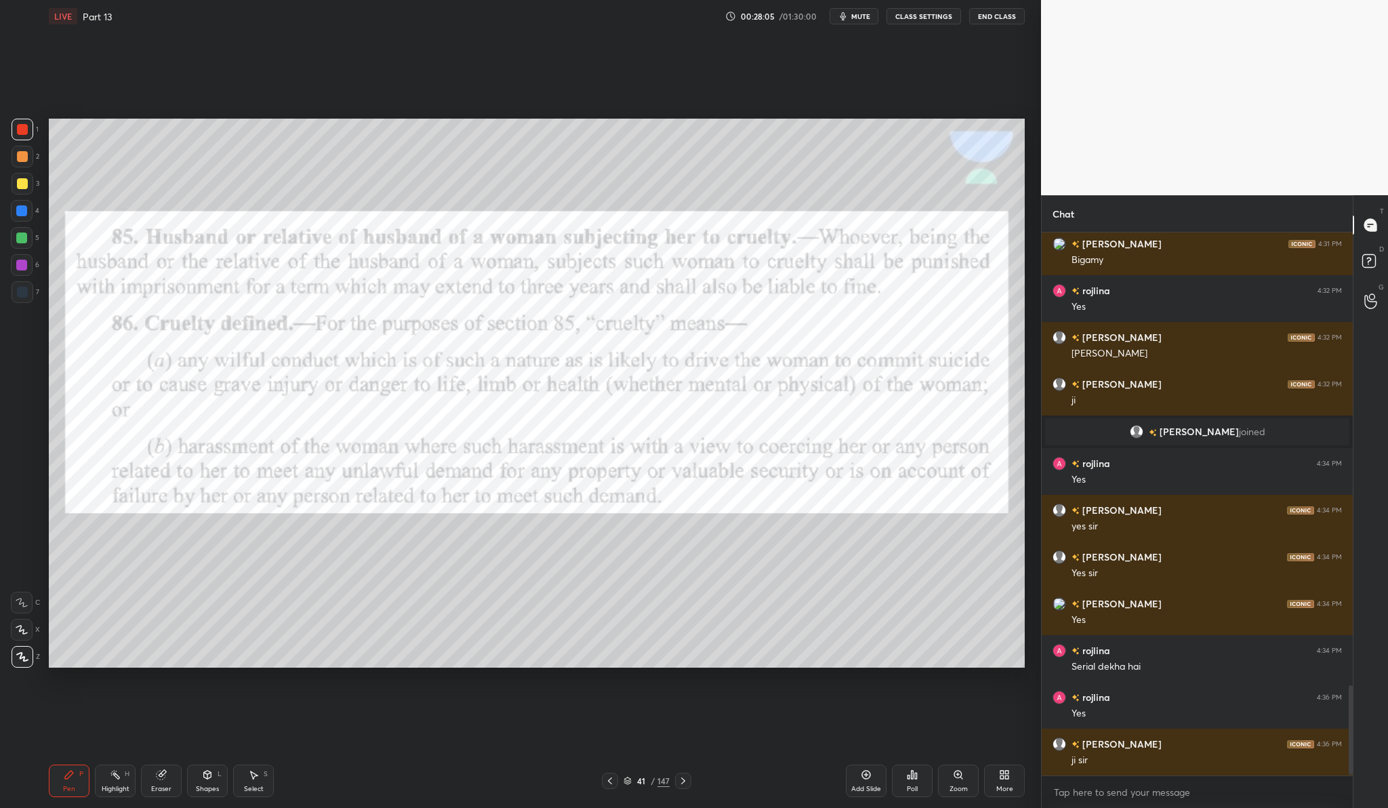
scroll to position [2781, 0]
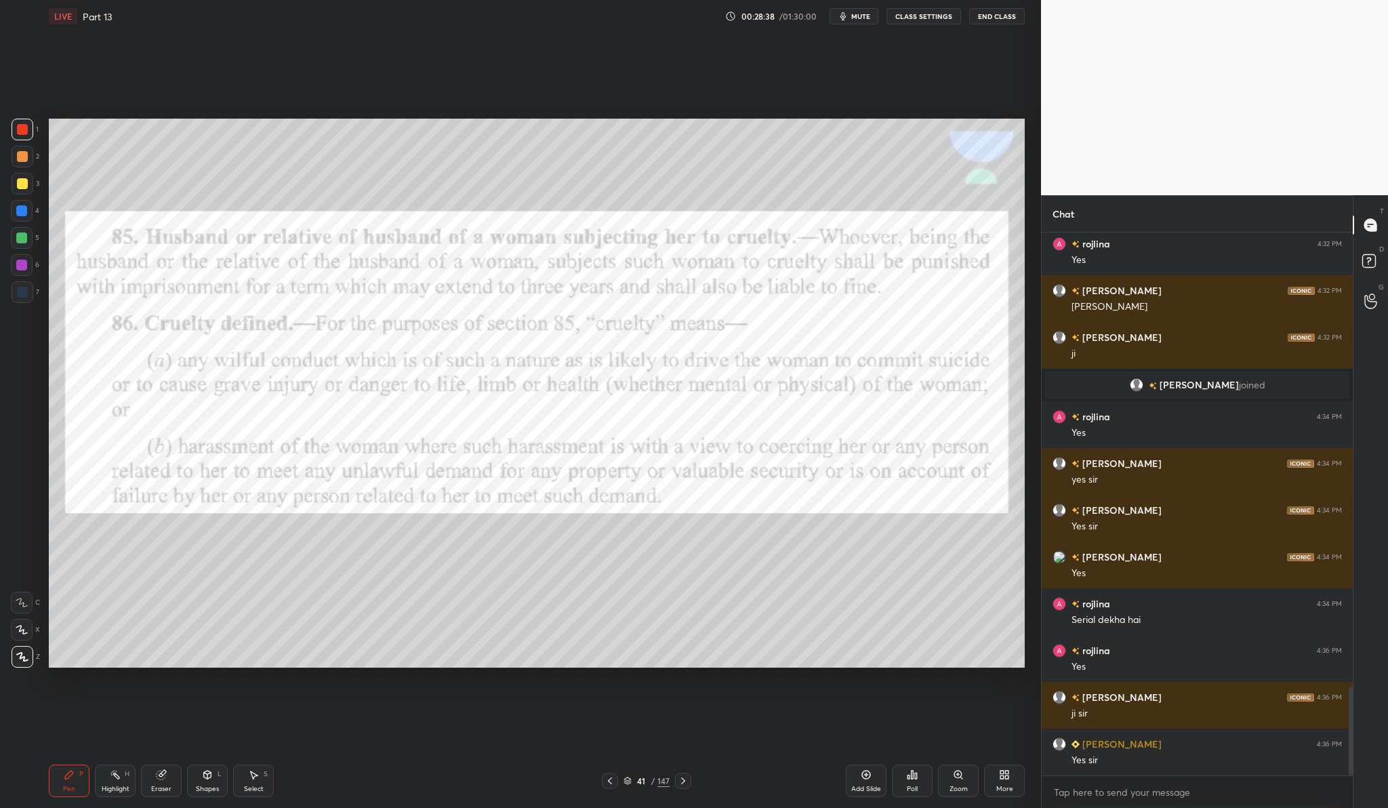
click at [871, 775] on icon at bounding box center [866, 774] width 11 height 11
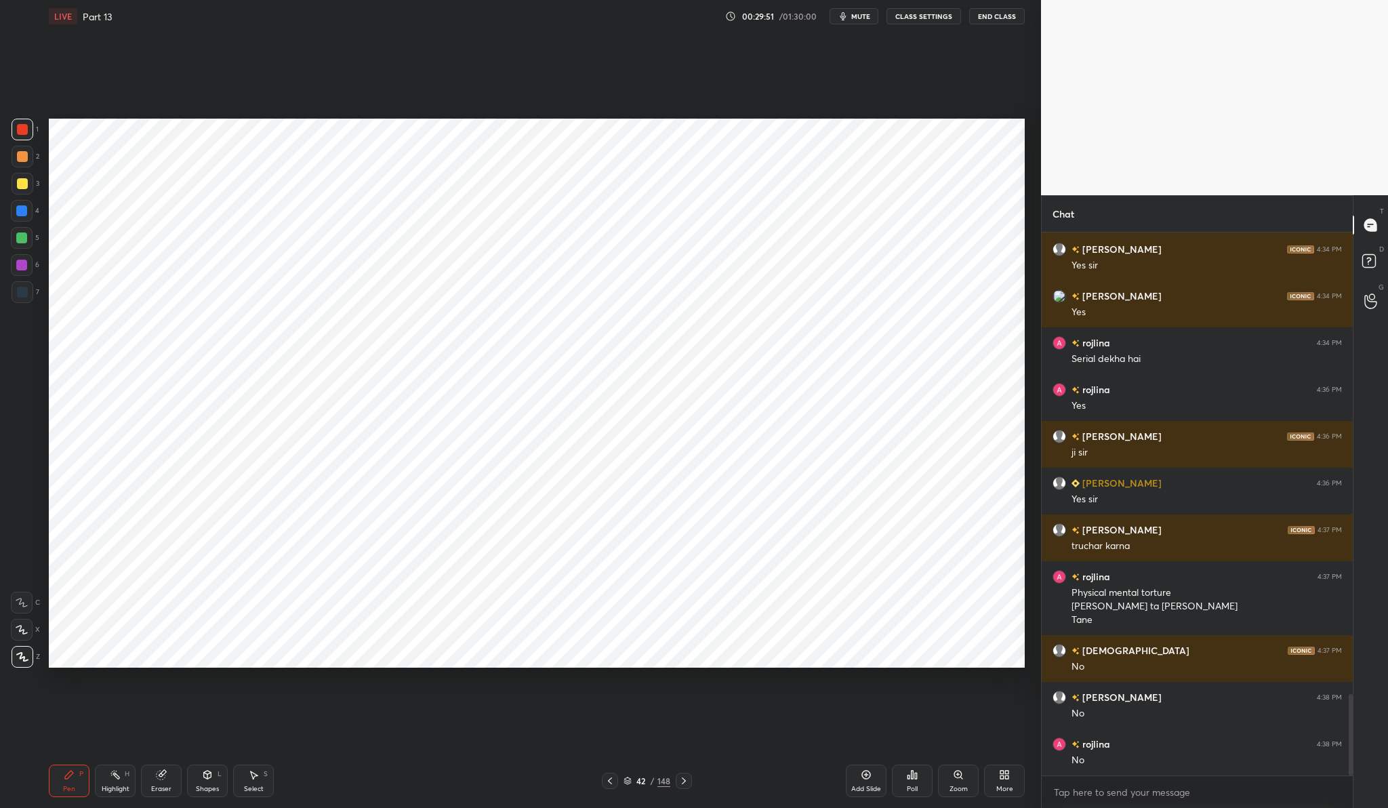
scroll to position [3089, 0]
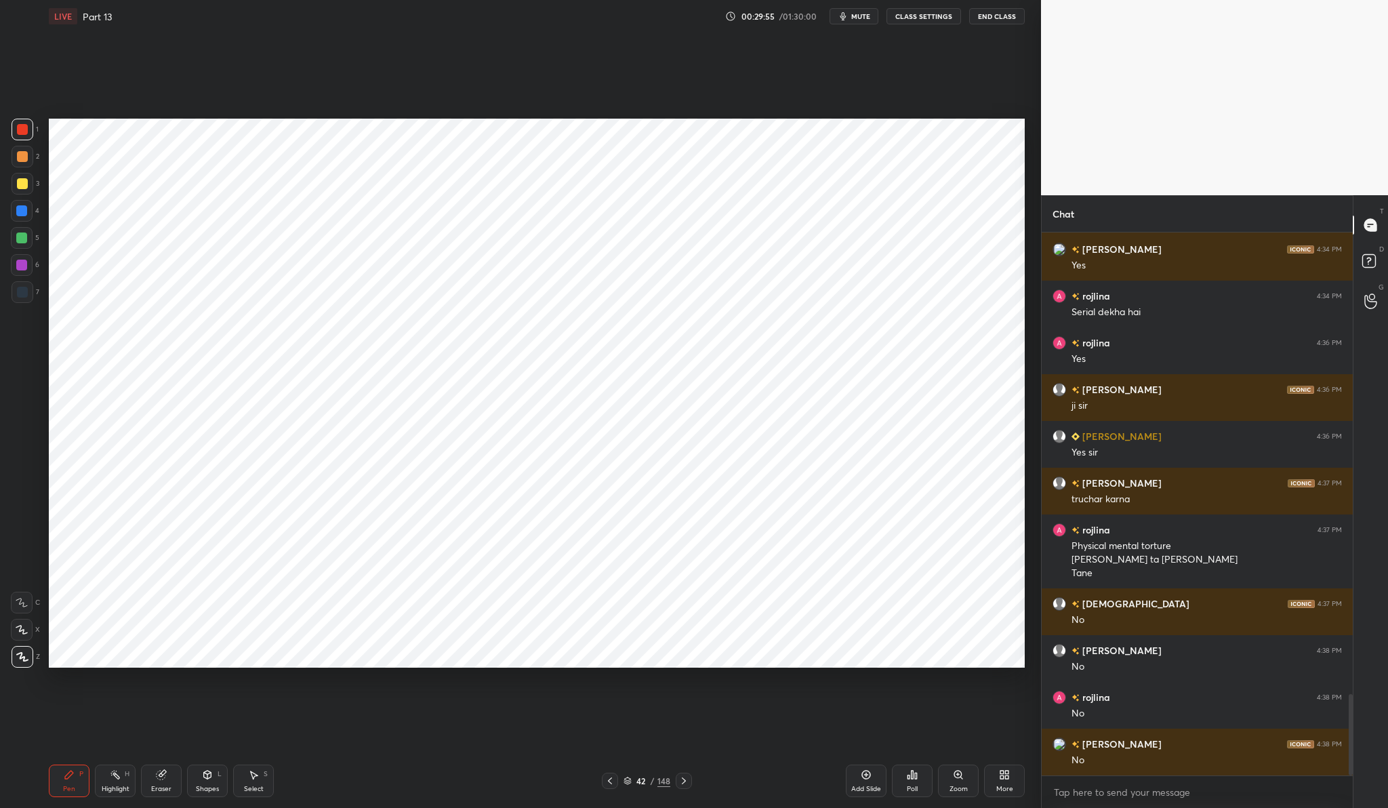
click at [878, 779] on div "Add Slide" at bounding box center [866, 780] width 41 height 33
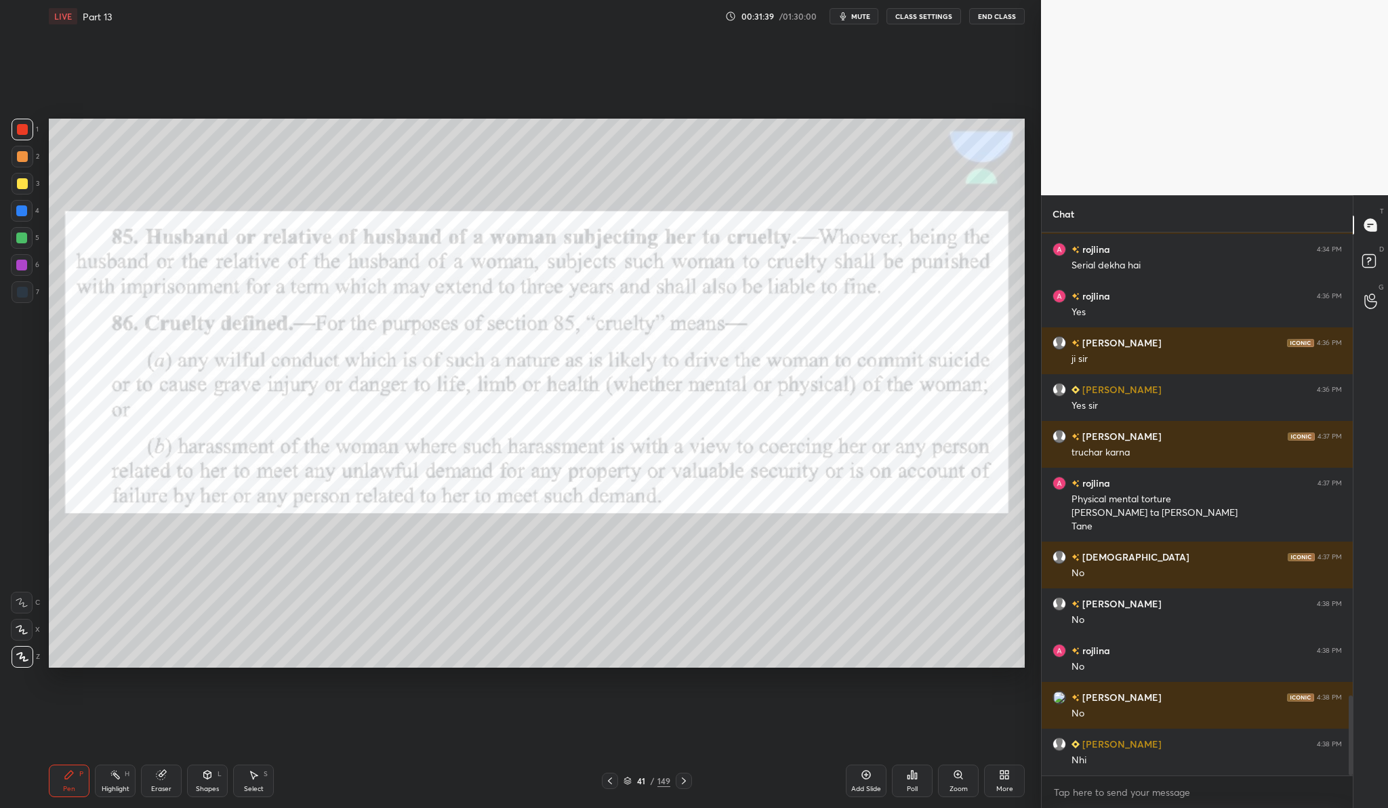
click at [857, 768] on div "Add Slide" at bounding box center [866, 780] width 41 height 33
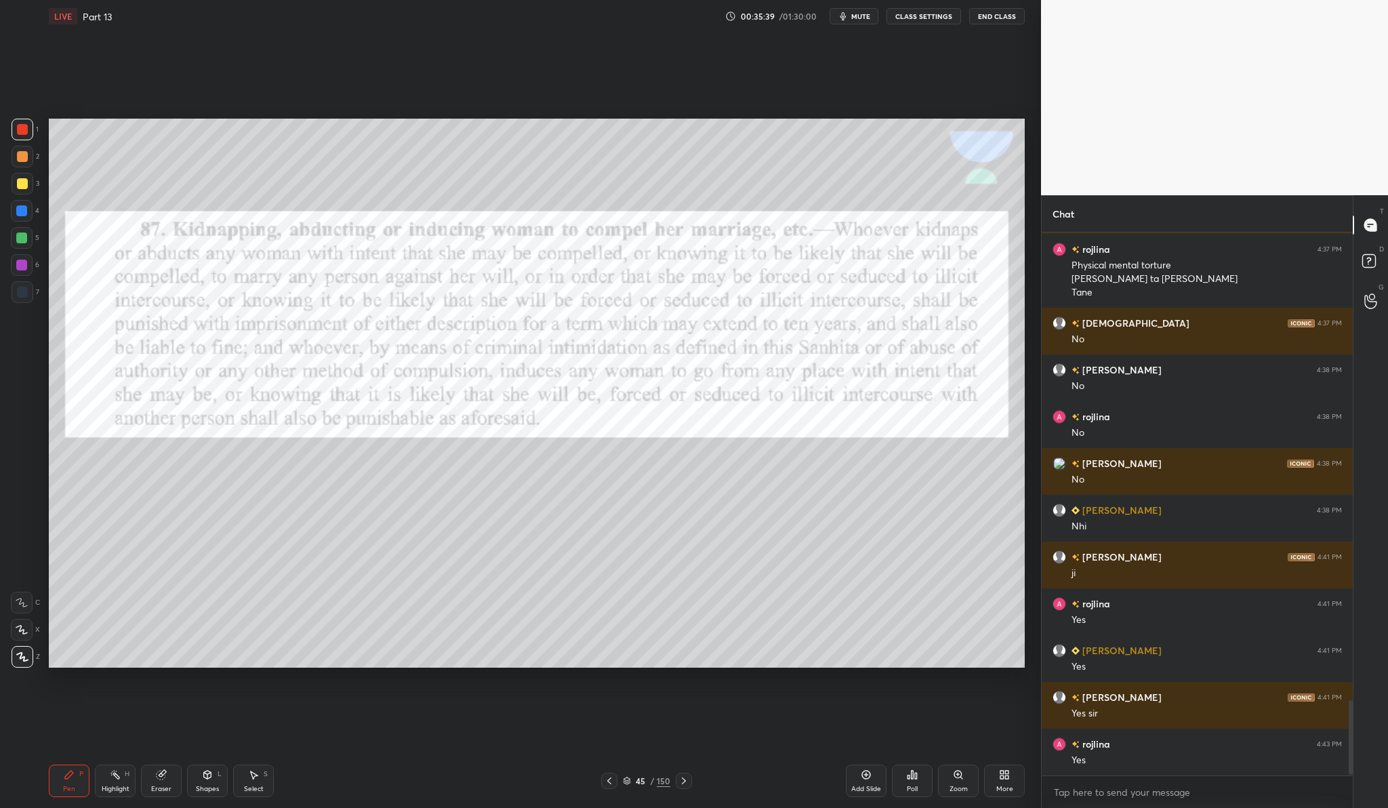
scroll to position [3416, 0]
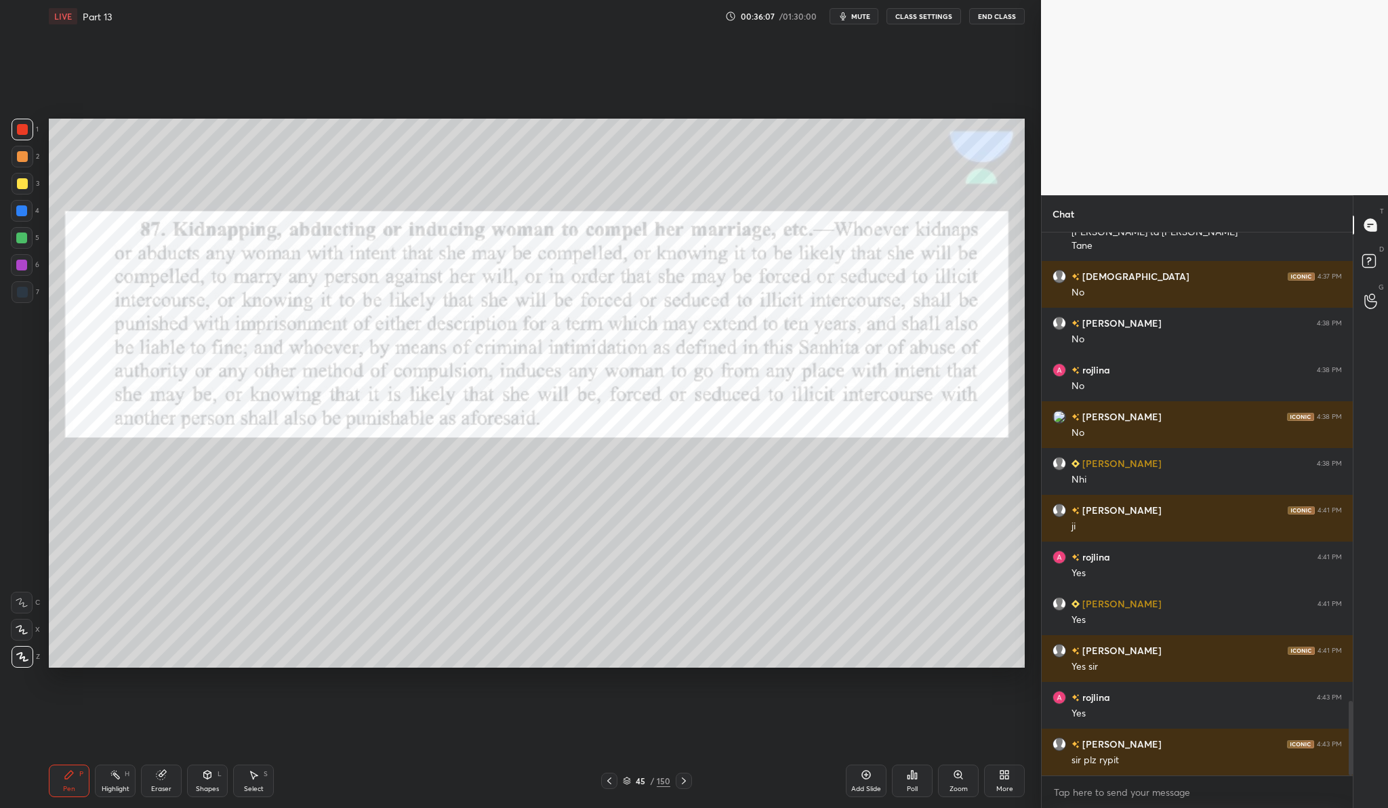
click at [854, 797] on div "Add Slide Poll Zoom More" at bounding box center [935, 781] width 179 height 76
click at [859, 785] on div "Add Slide" at bounding box center [866, 788] width 30 height 7
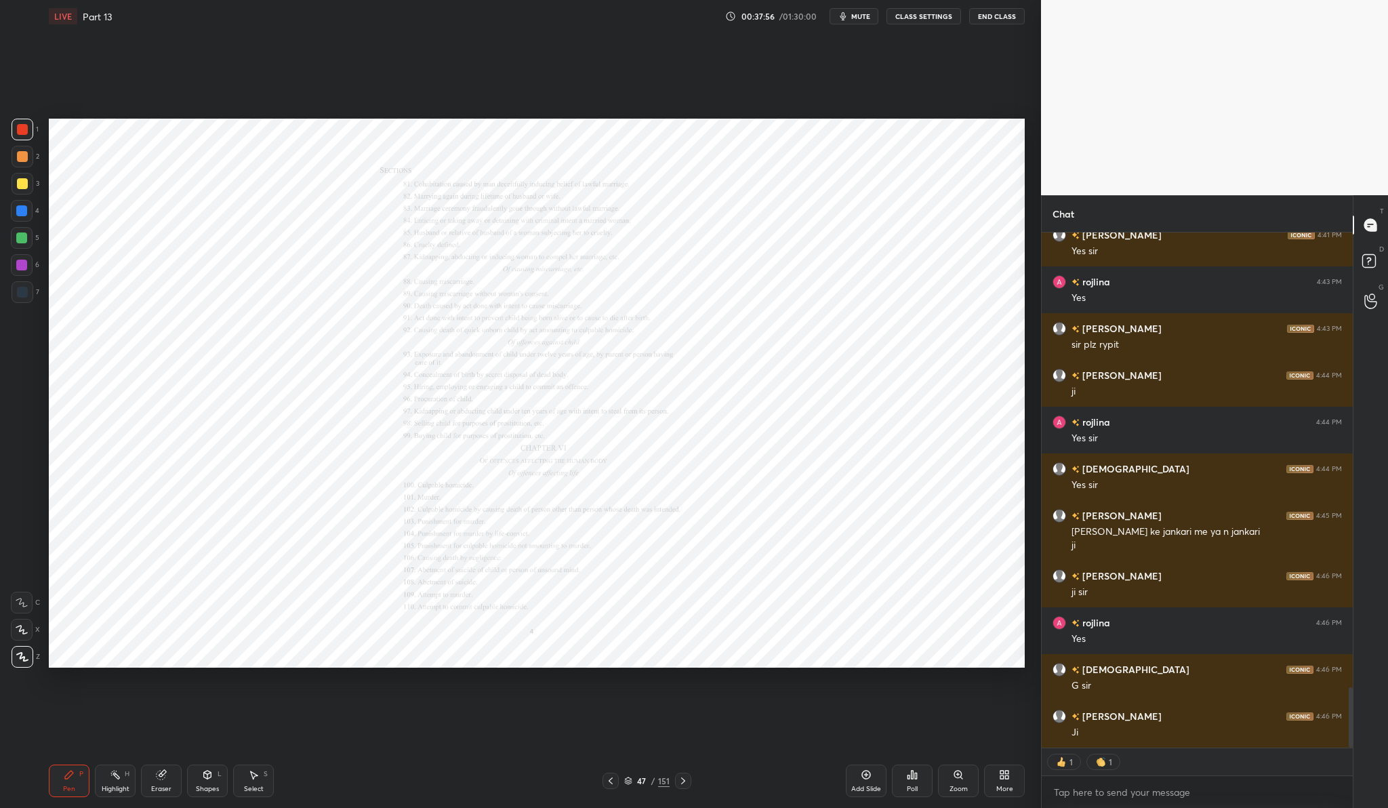
scroll to position [3878, 0]
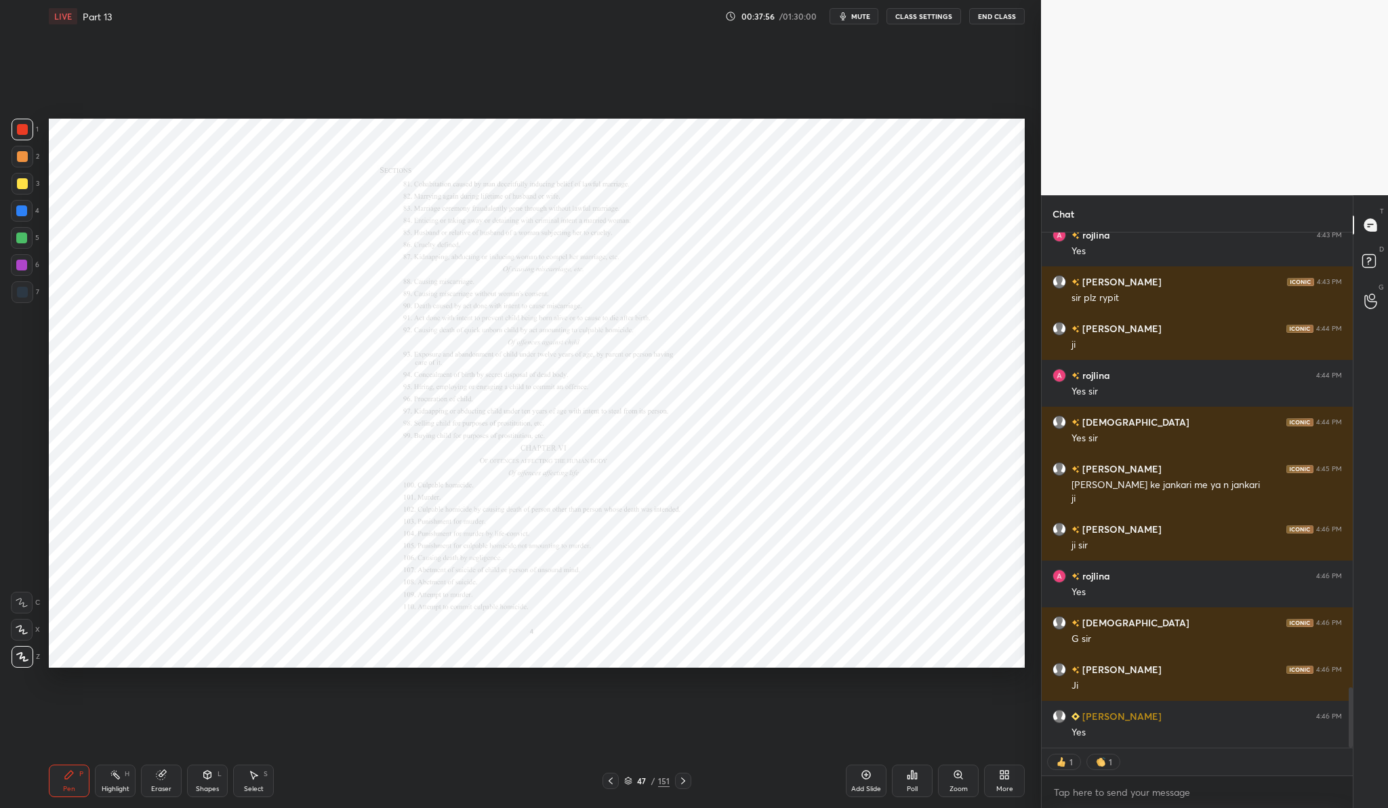
click at [1007, 785] on div "More" at bounding box center [1004, 788] width 17 height 7
click at [926, 641] on div "Upload File" at bounding box center [928, 639] width 54 height 33
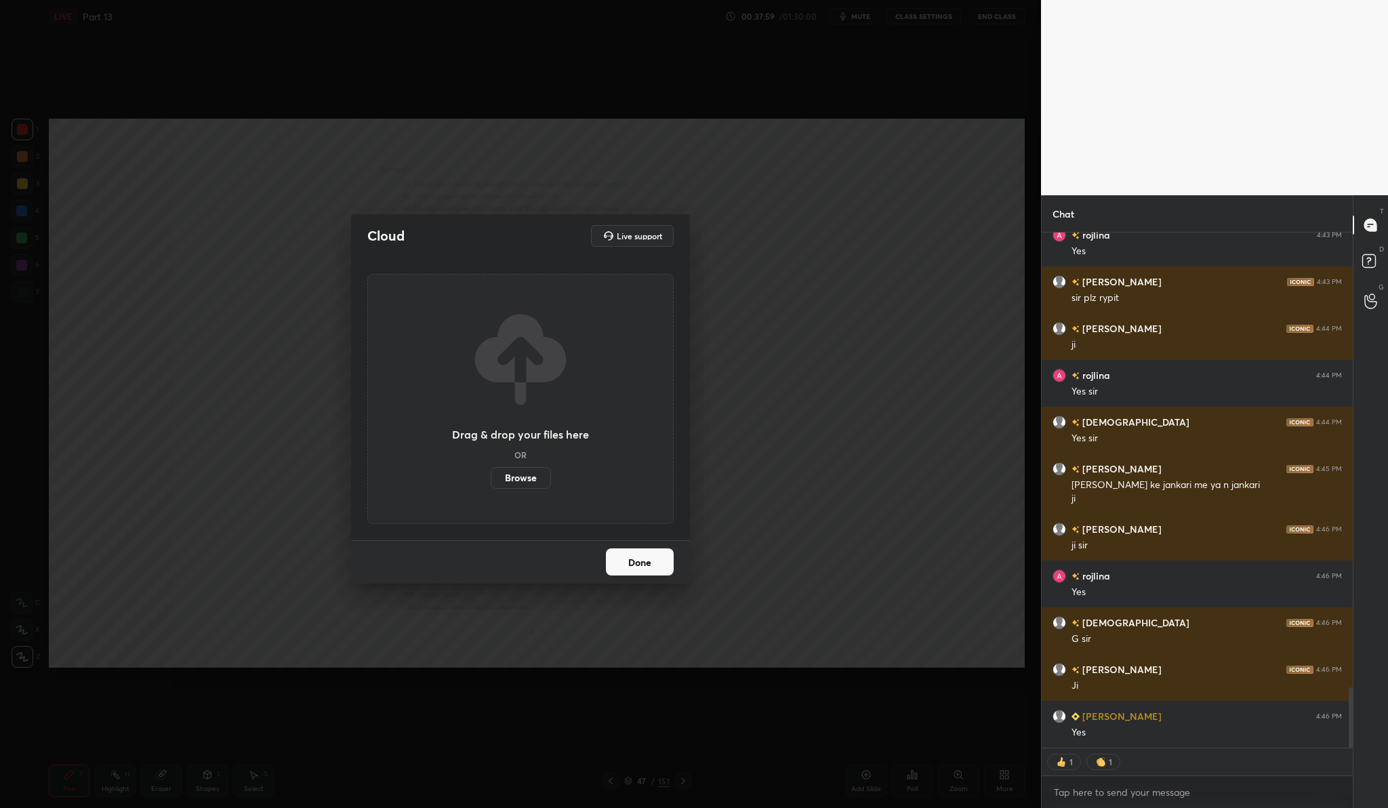
click at [514, 475] on label "Browse" at bounding box center [521, 478] width 60 height 22
click at [491, 475] on input "Browse" at bounding box center [491, 478] width 0 height 22
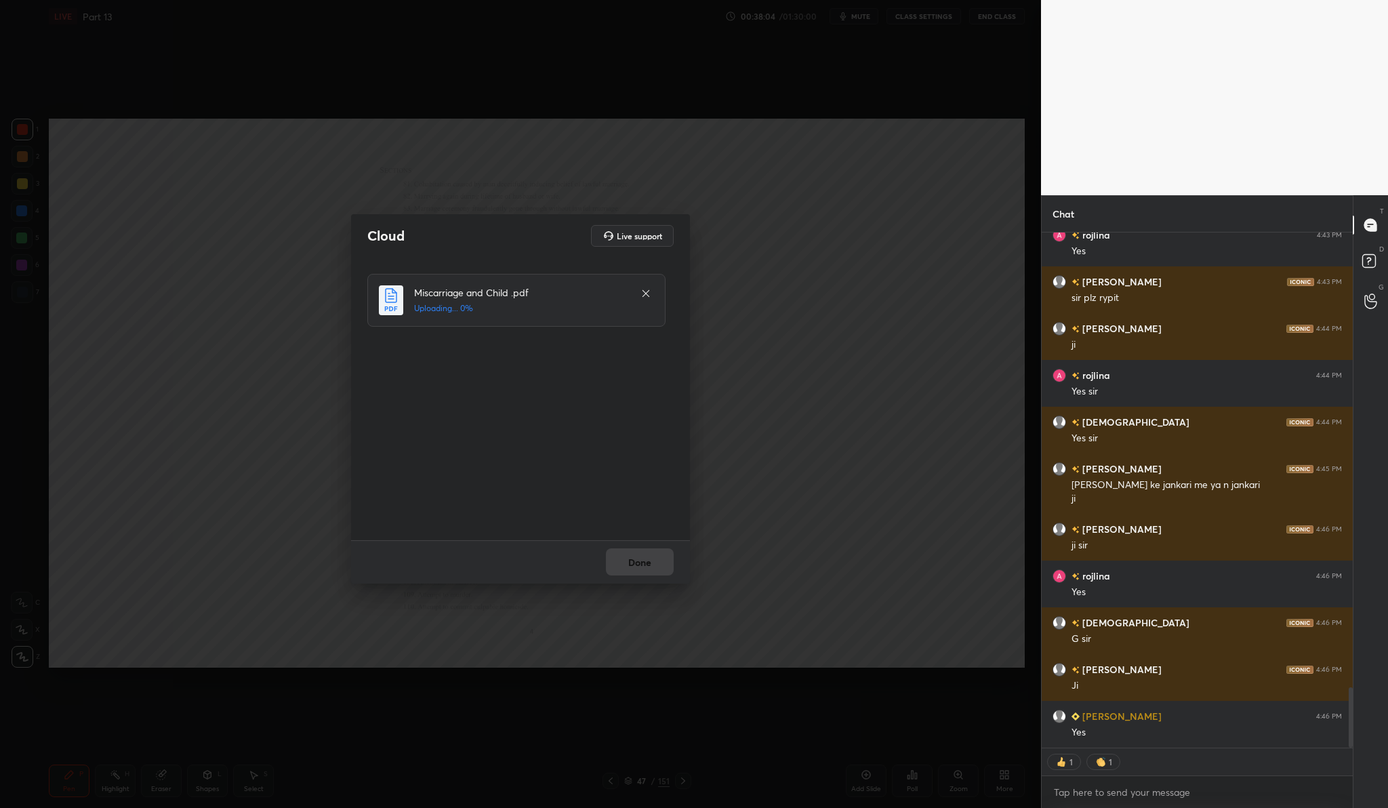
scroll to position [3850, 0]
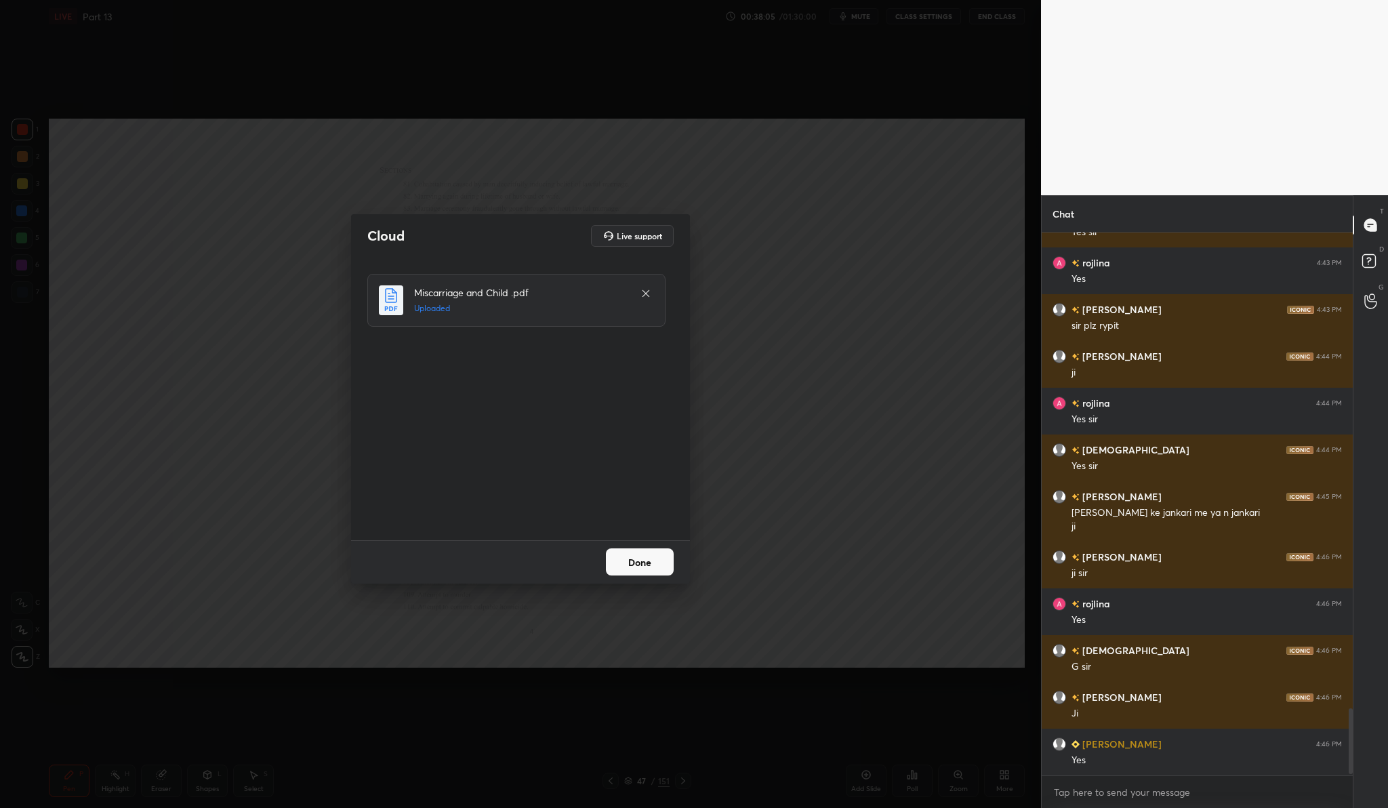
click at [673, 568] on button "Done" at bounding box center [640, 561] width 68 height 27
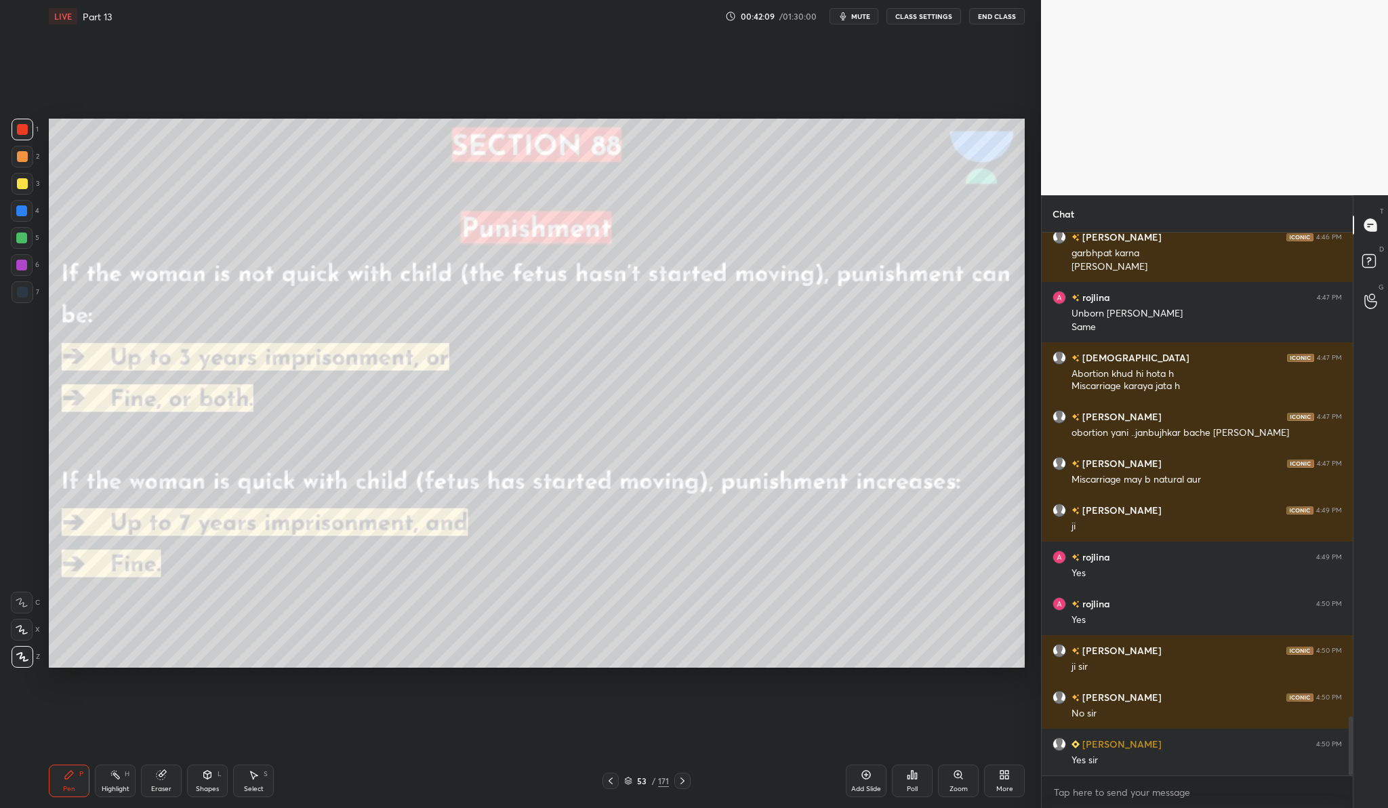
scroll to position [4451, 0]
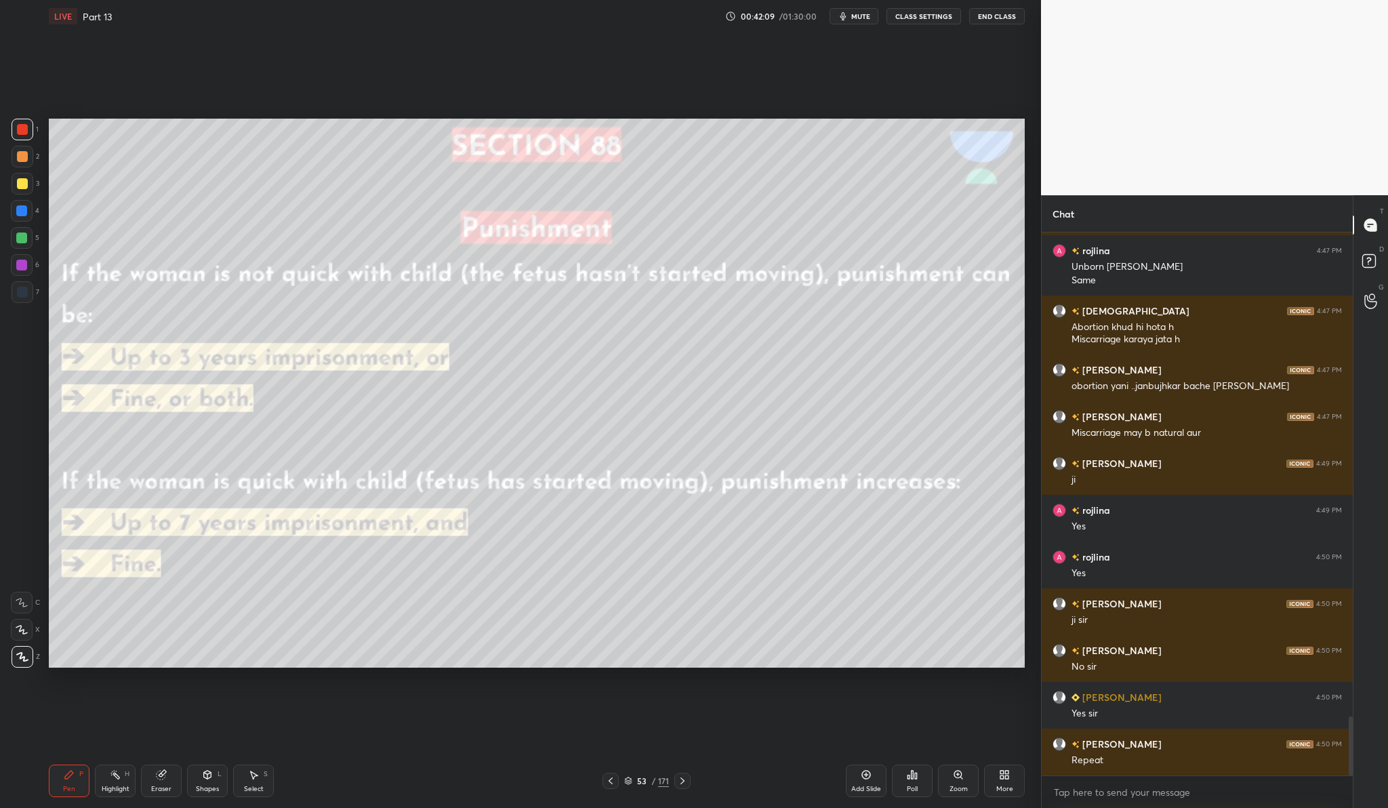
click at [867, 780] on div "Add Slide" at bounding box center [866, 780] width 41 height 33
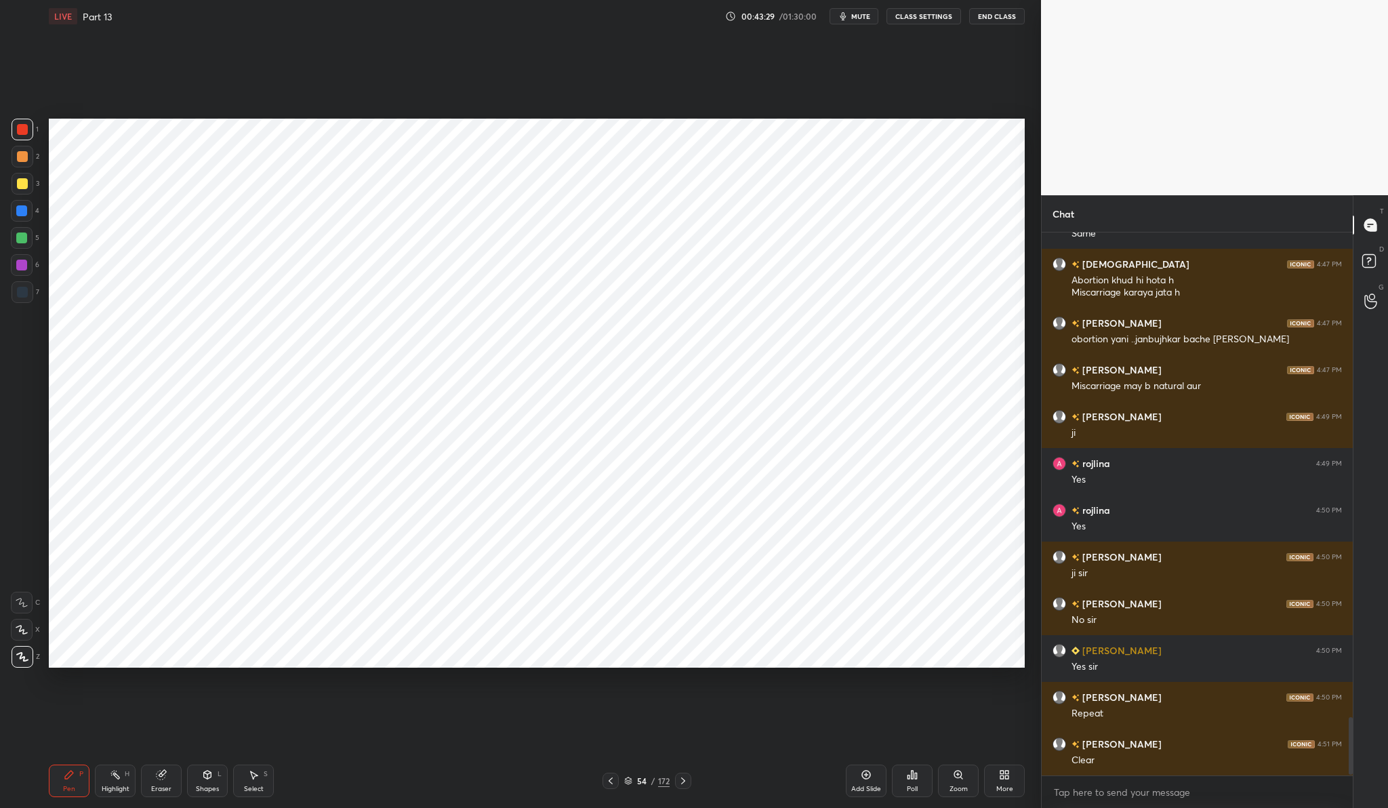
scroll to position [4544, 0]
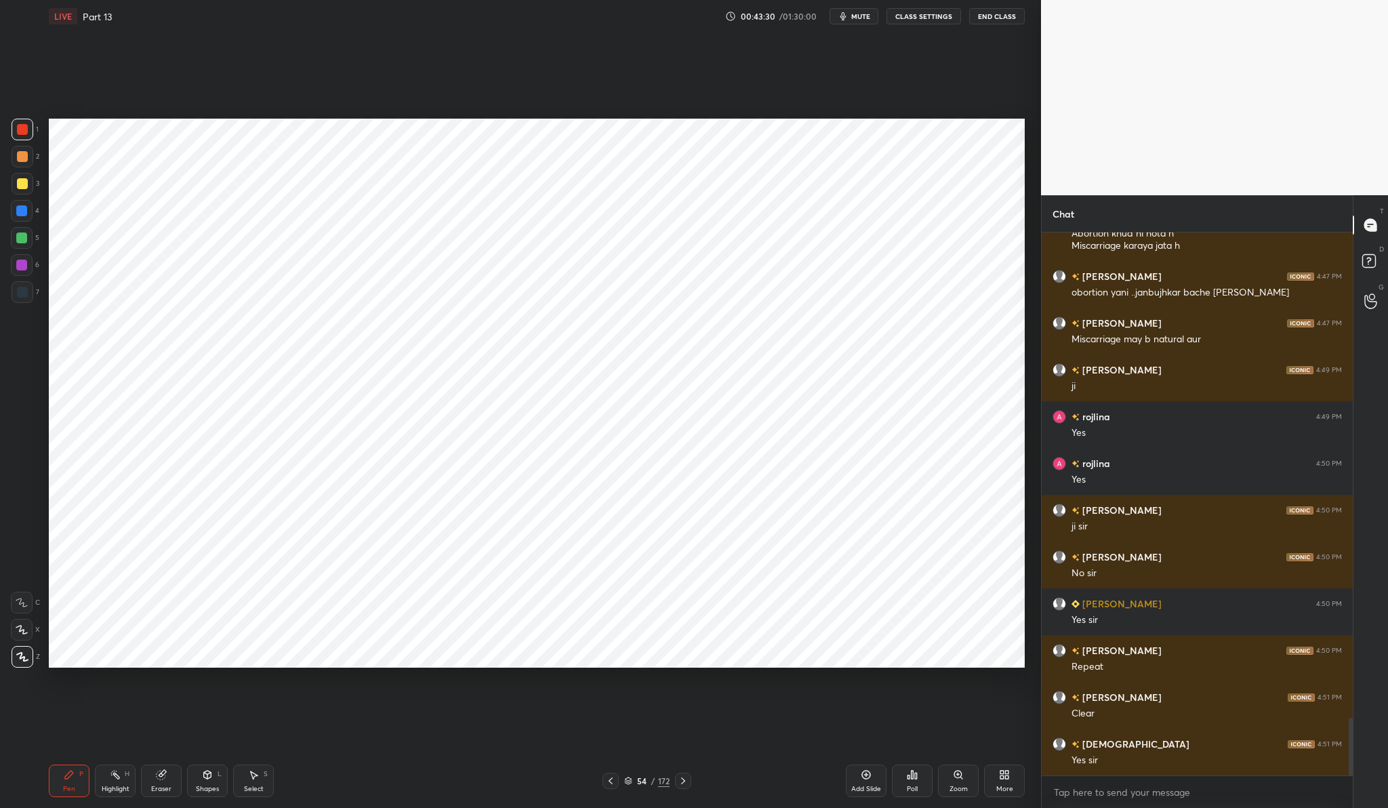
click at [863, 777] on icon at bounding box center [866, 774] width 9 height 9
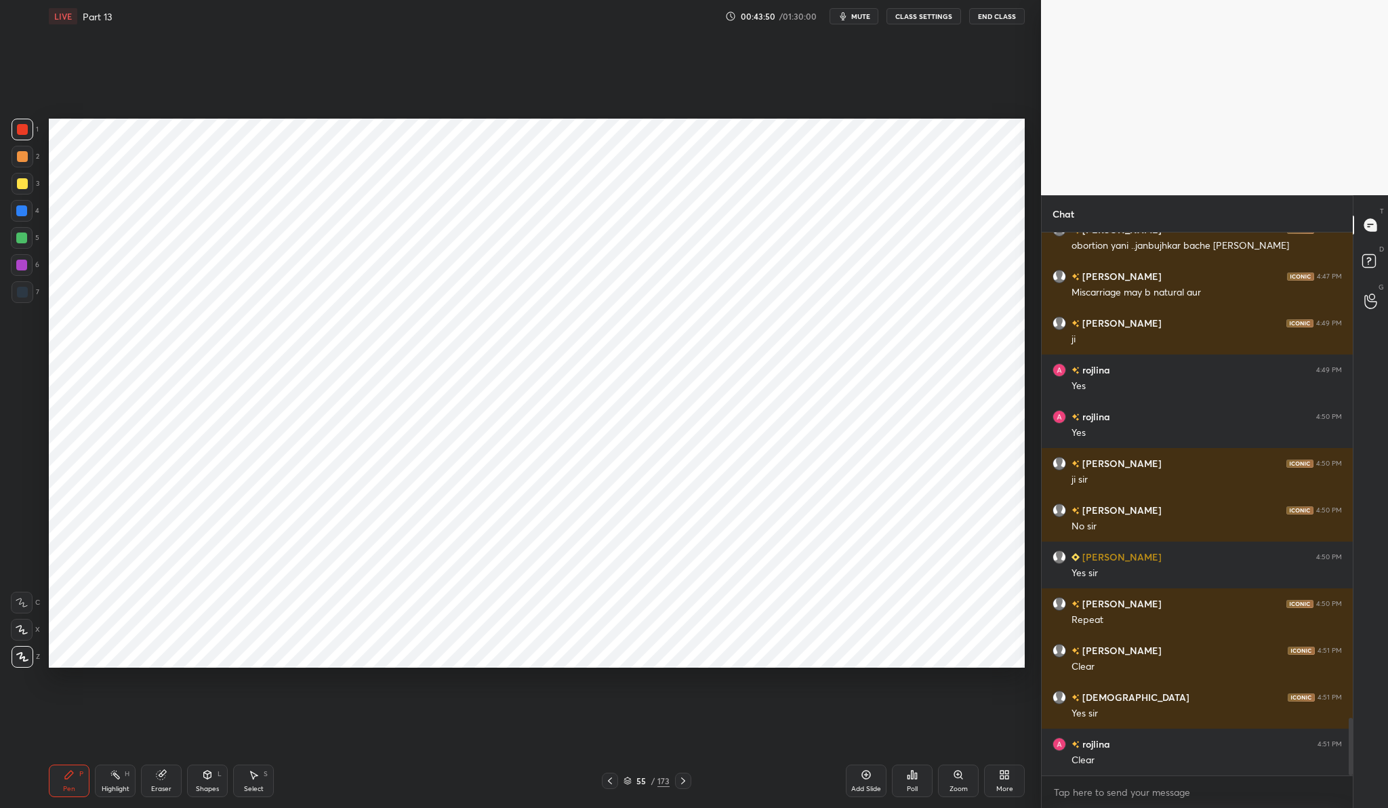
click at [911, 781] on div "Poll" at bounding box center [912, 780] width 41 height 33
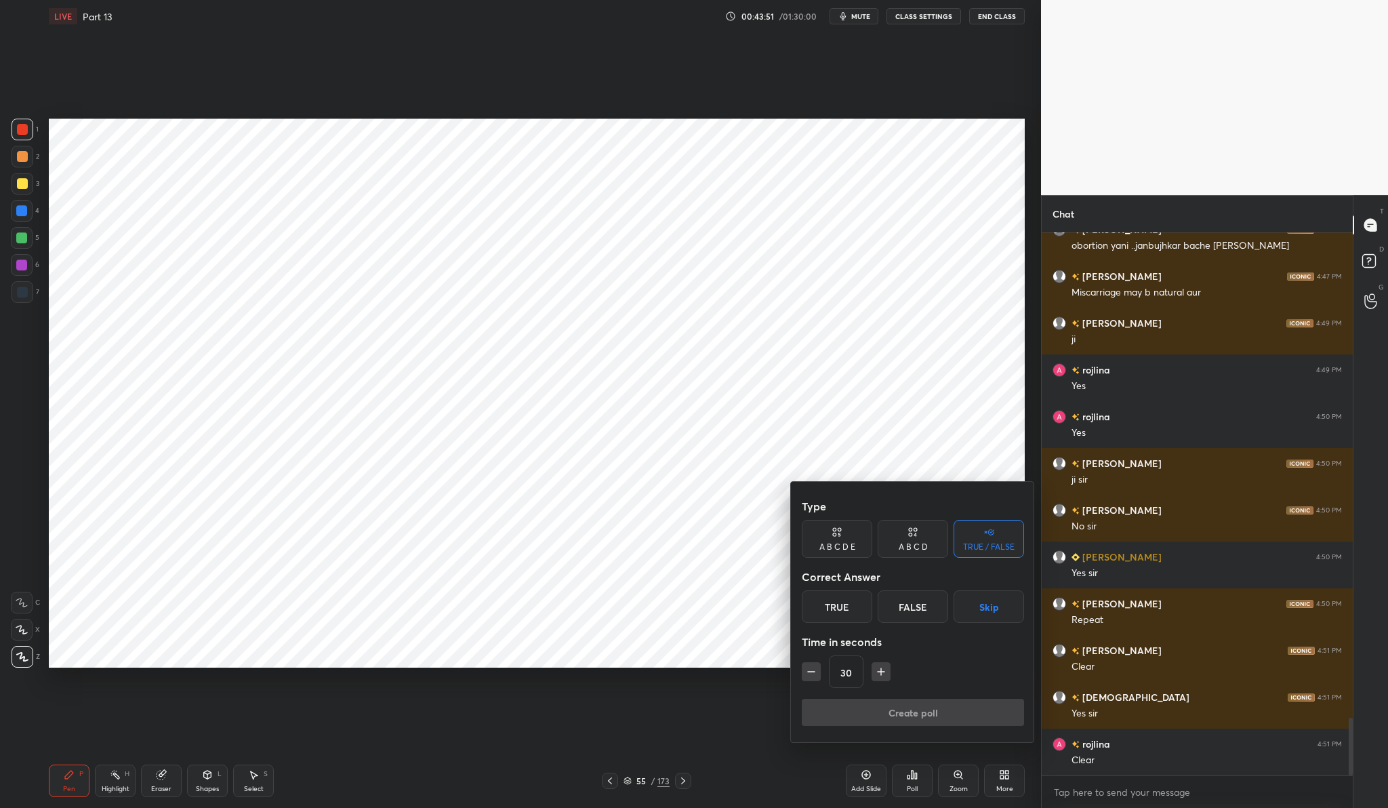
click at [1001, 603] on button "Skip" at bounding box center [988, 606] width 70 height 33
click at [944, 714] on button "Create poll" at bounding box center [913, 712] width 222 height 27
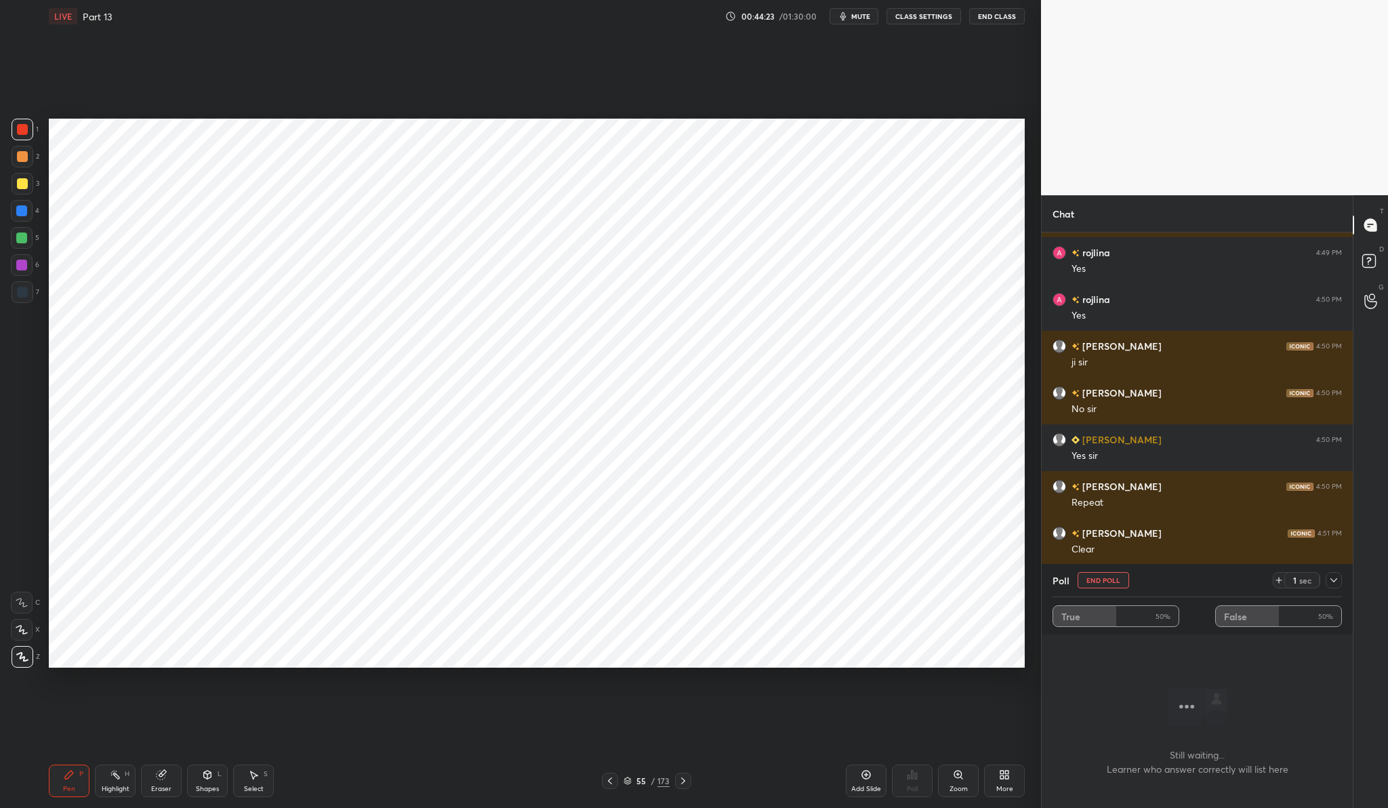
scroll to position [4755, 0]
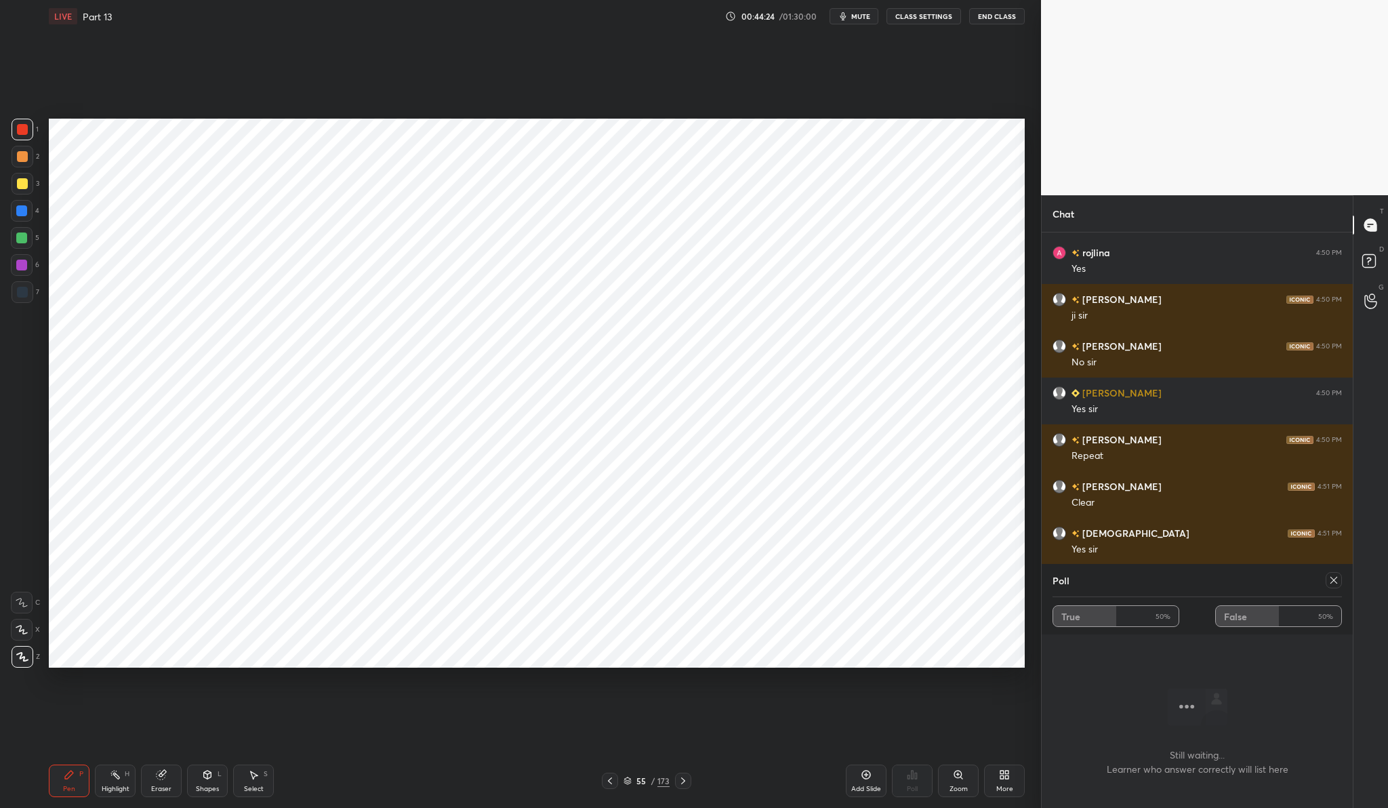
click at [1337, 585] on div at bounding box center [1333, 580] width 16 height 16
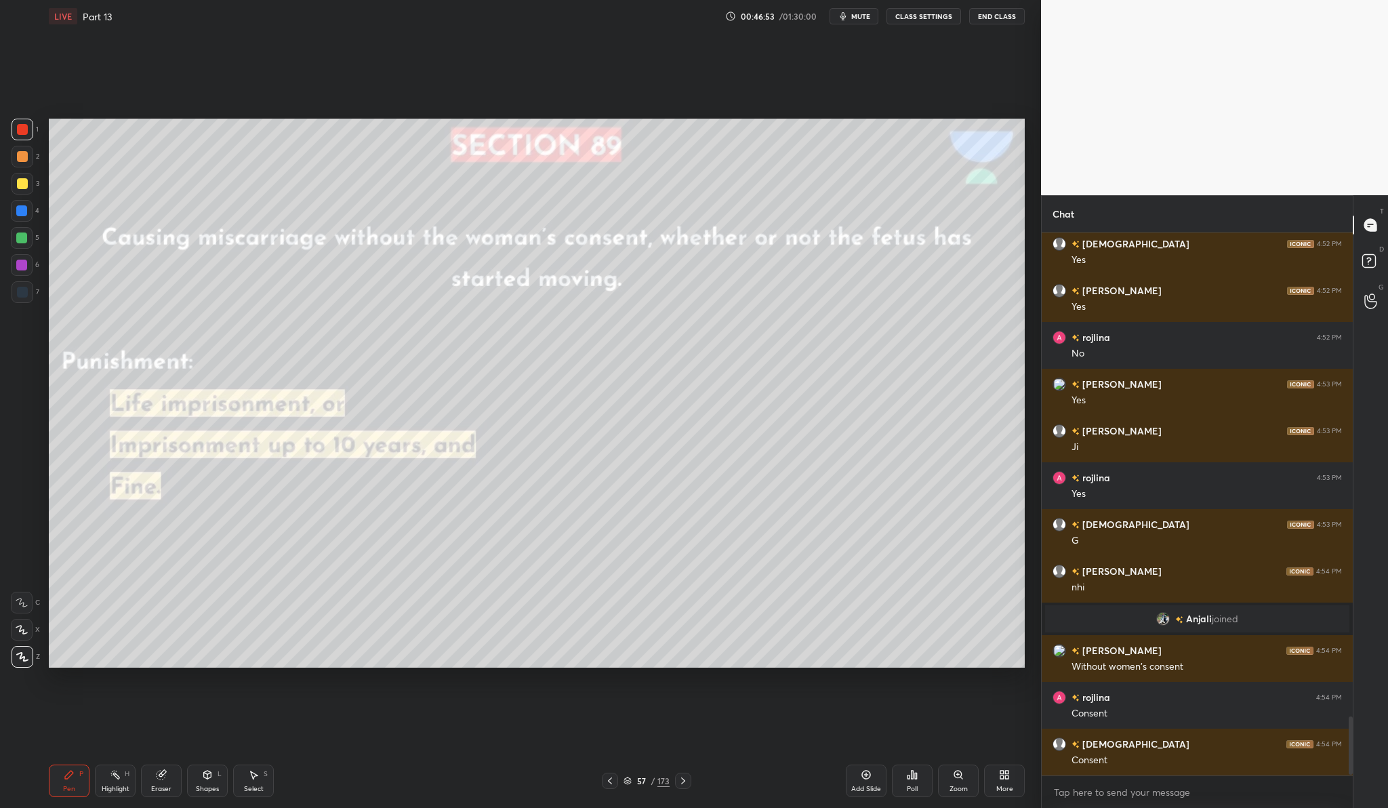
scroll to position [4513, 0]
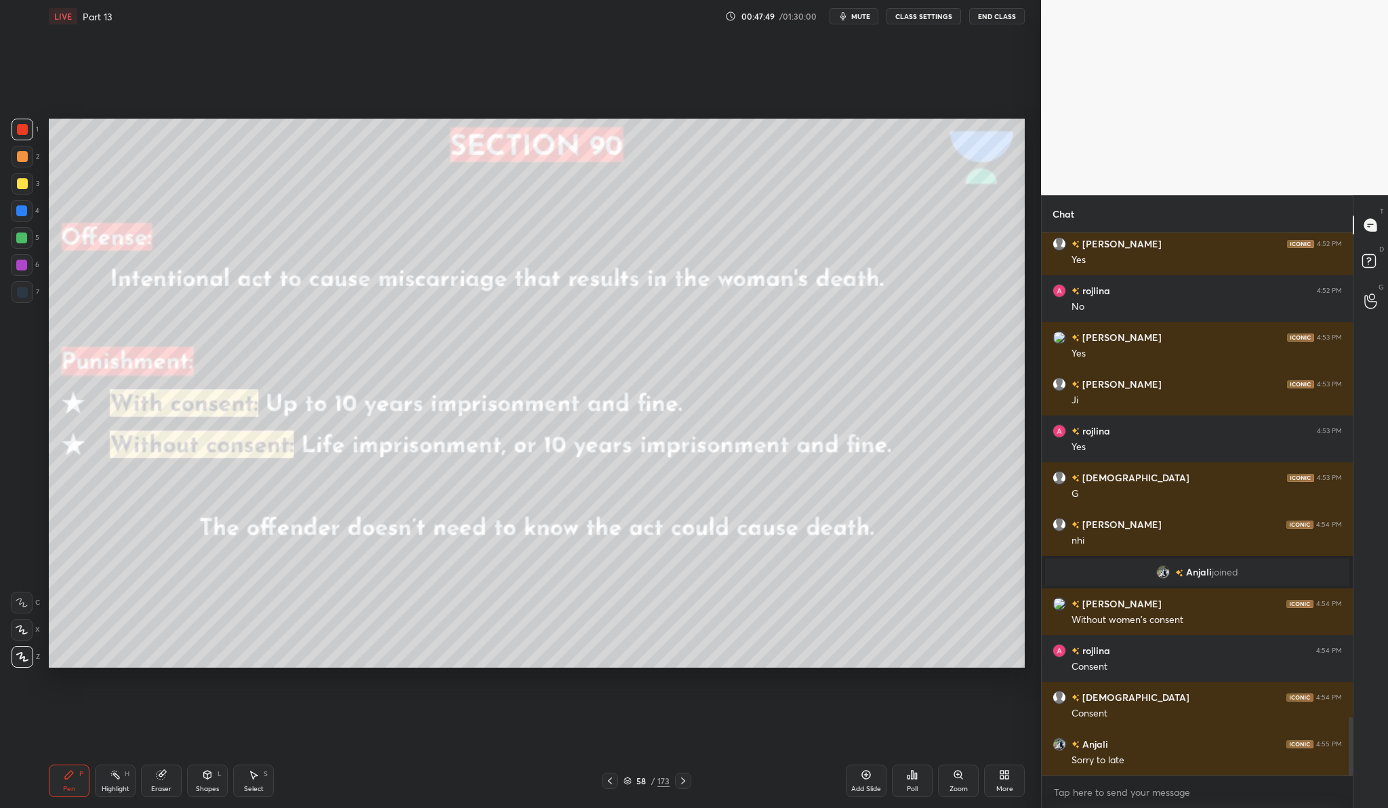
click at [859, 775] on div "Add Slide" at bounding box center [866, 780] width 41 height 33
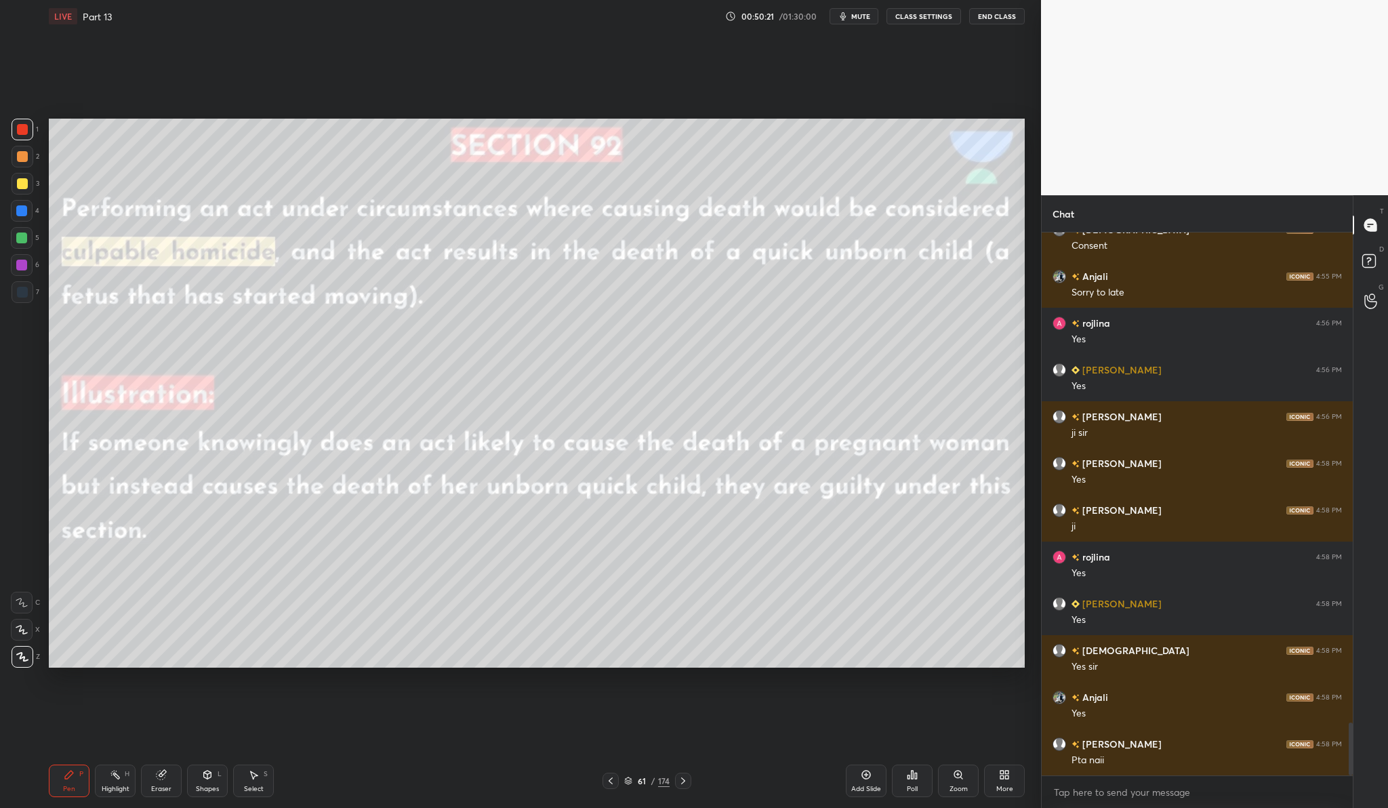
scroll to position [5027, 0]
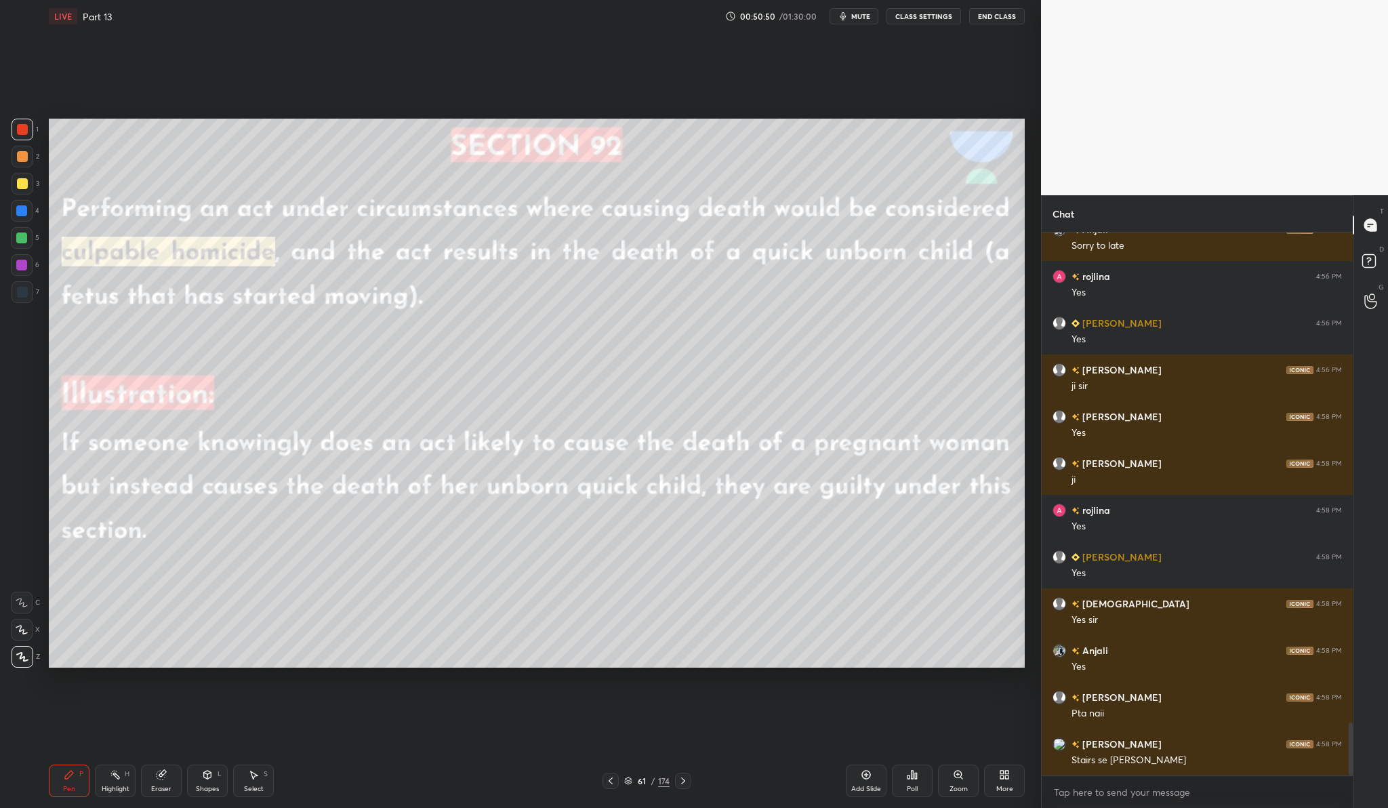
click at [880, 766] on div "Add Slide" at bounding box center [866, 780] width 41 height 33
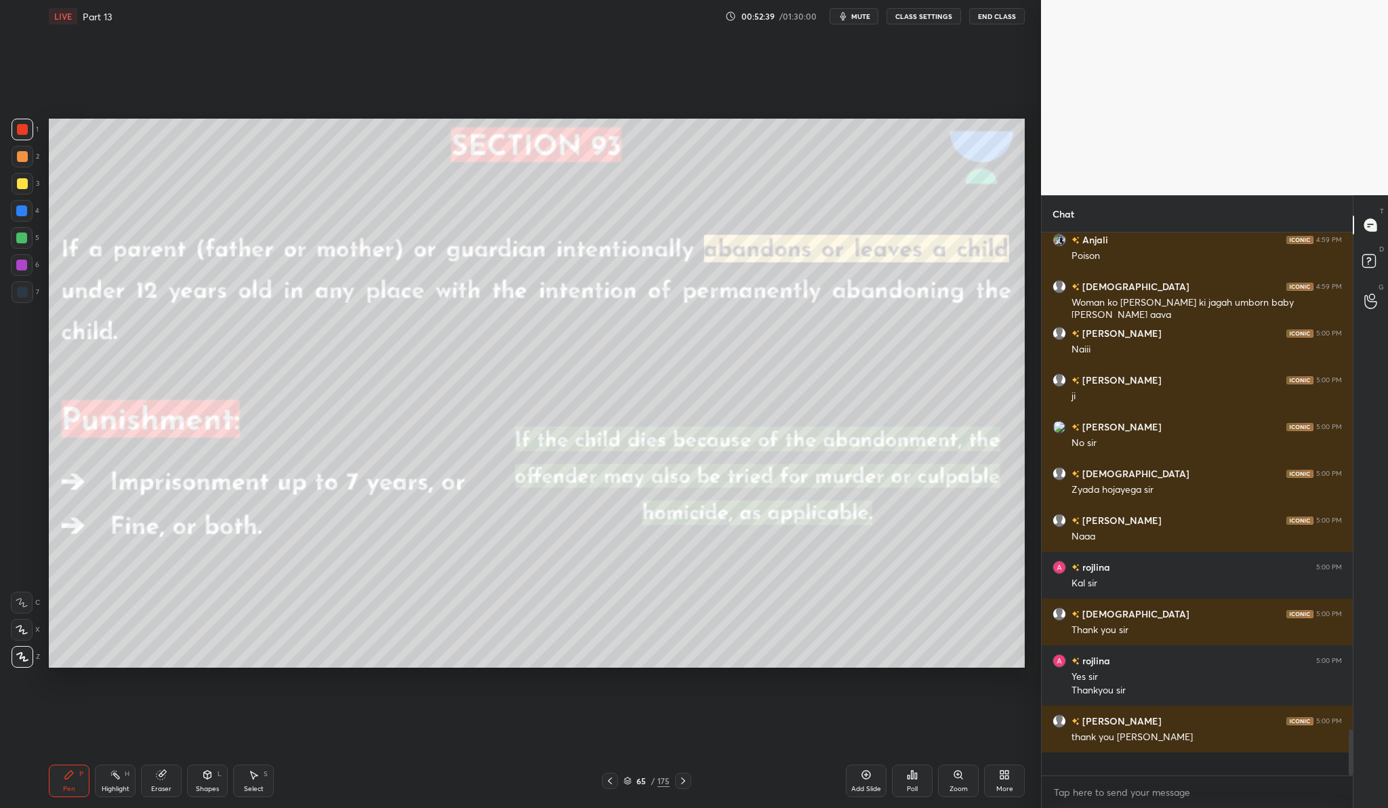
scroll to position [5602, 0]
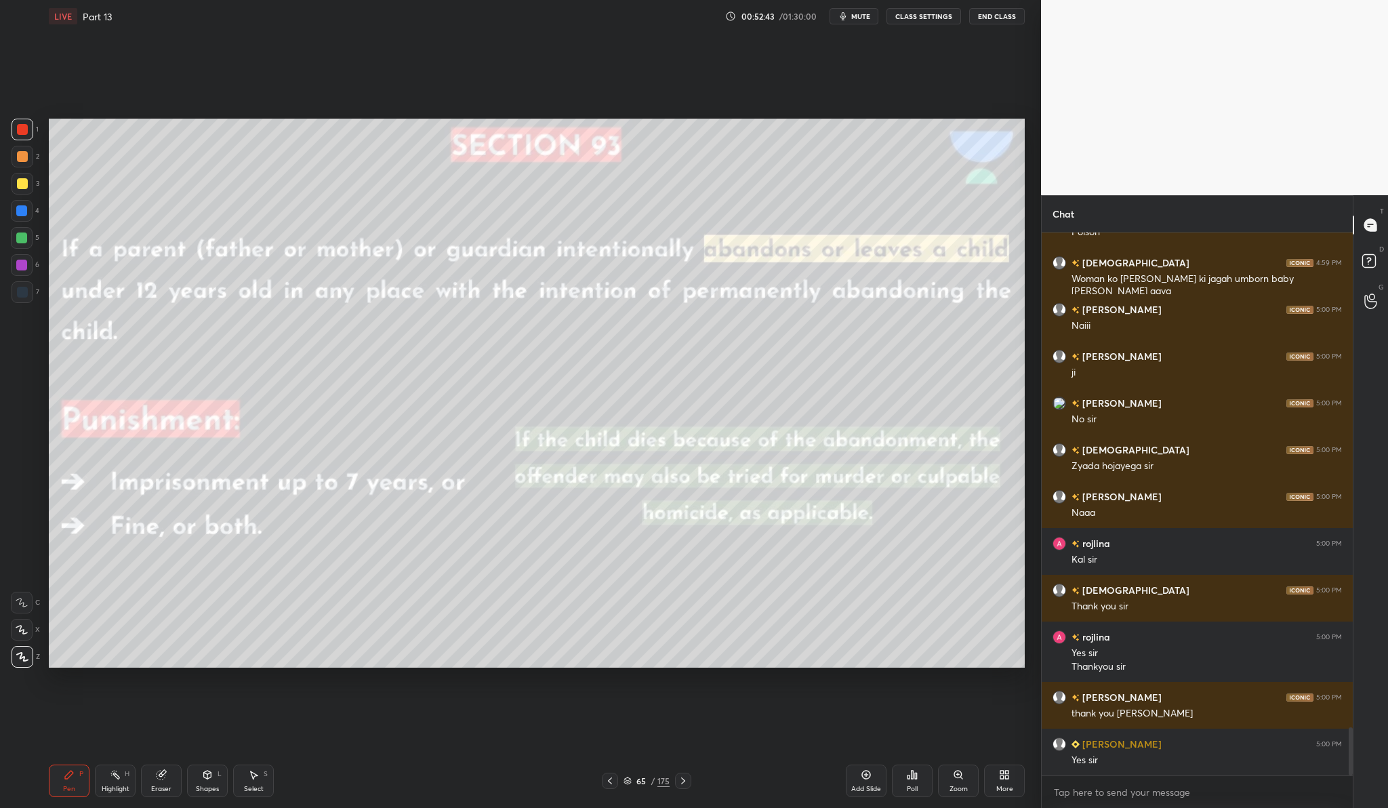
click at [996, 18] on button "End Class" at bounding box center [997, 16] width 56 height 16
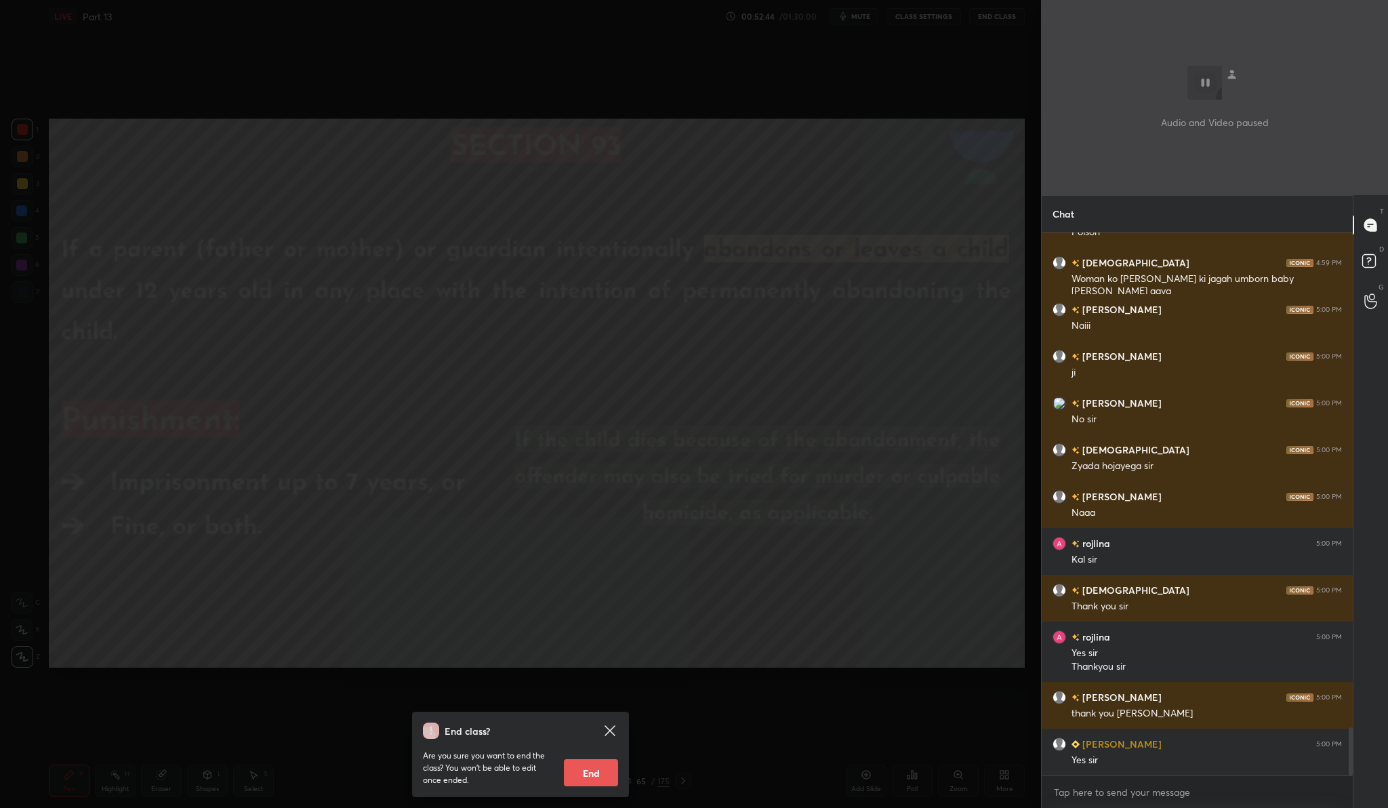
click at [592, 783] on button "End" at bounding box center [591, 772] width 54 height 27
type textarea "x"
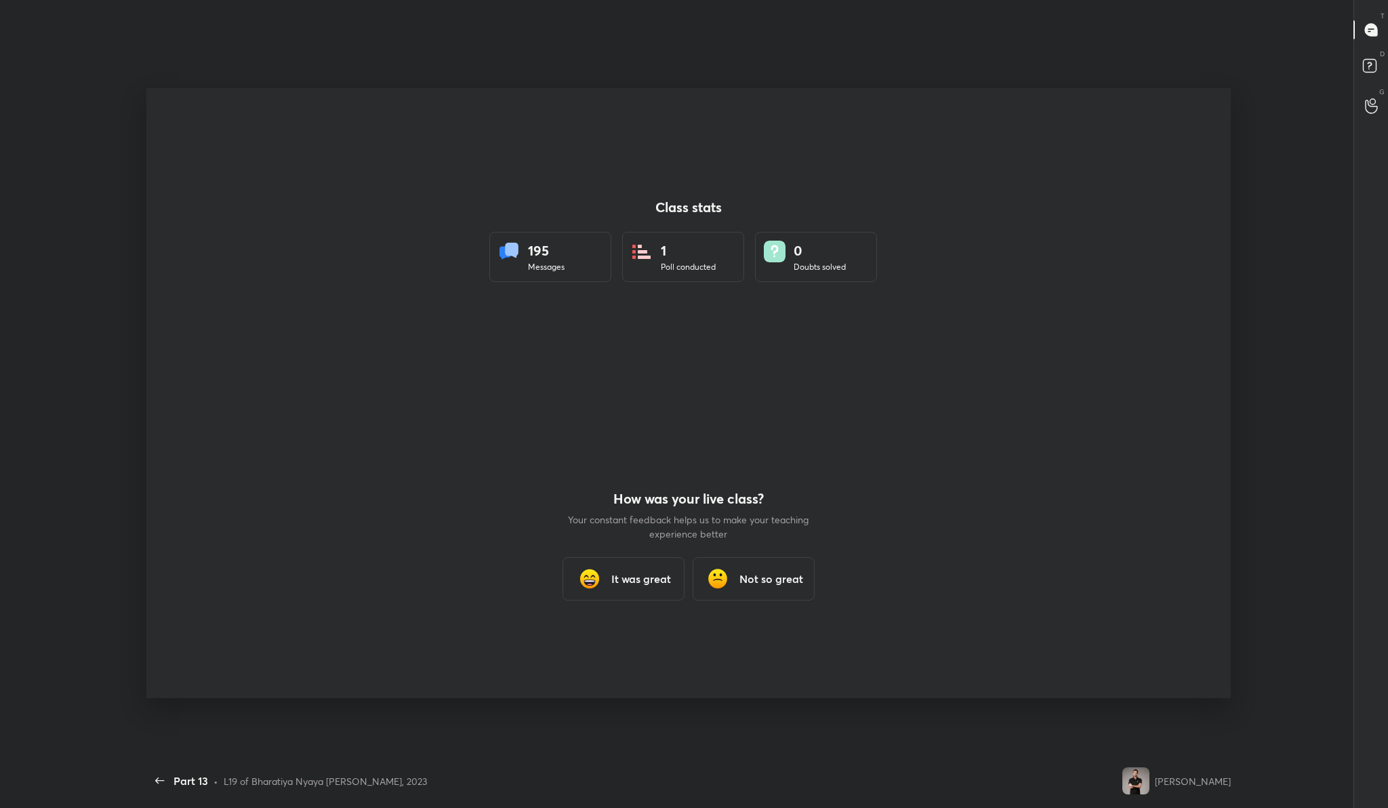
scroll to position [0, 0]
